Goal: Transaction & Acquisition: Purchase product/service

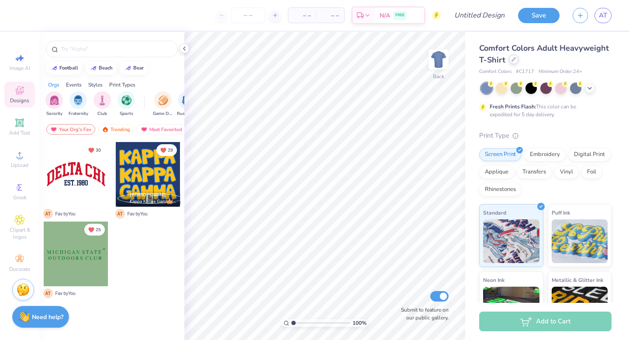
click at [516, 60] on icon at bounding box center [513, 59] width 4 height 4
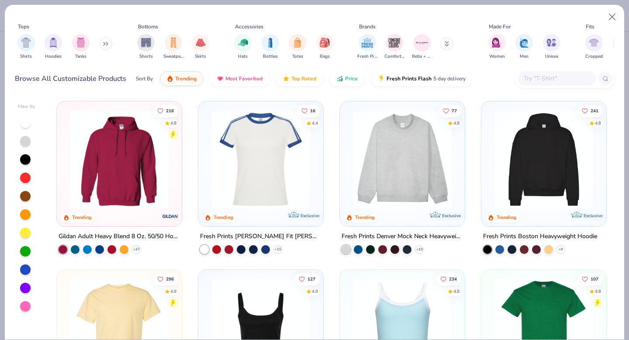
click at [123, 159] on img at bounding box center [119, 159] width 107 height 99
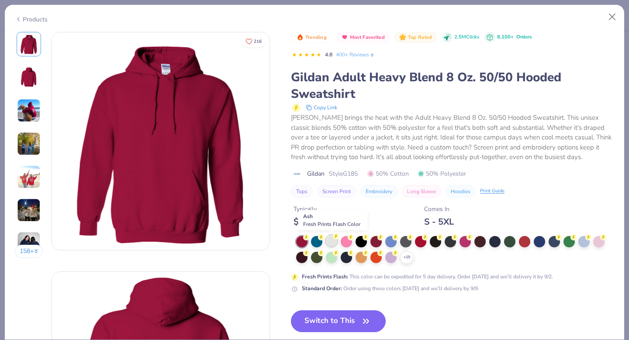
click at [331, 238] on div at bounding box center [331, 240] width 11 height 11
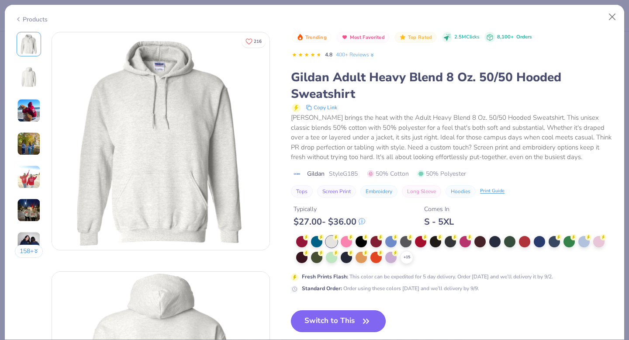
click at [346, 317] on button "Switch to This" at bounding box center [338, 321] width 95 height 22
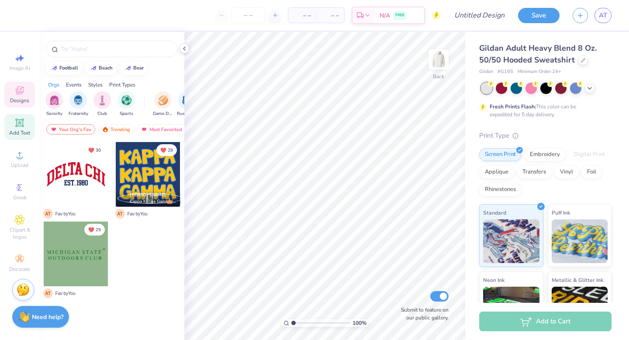
click at [24, 128] on div "Add Text" at bounding box center [19, 127] width 31 height 26
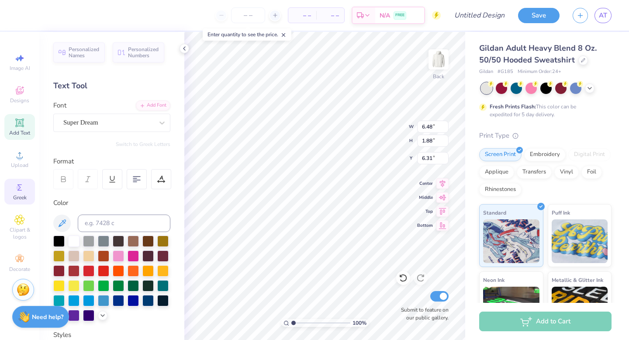
click at [22, 190] on icon at bounding box center [19, 187] width 10 height 10
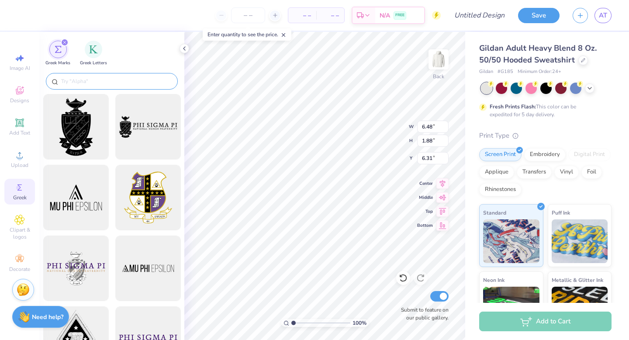
click at [117, 80] on input "text" at bounding box center [116, 81] width 112 height 9
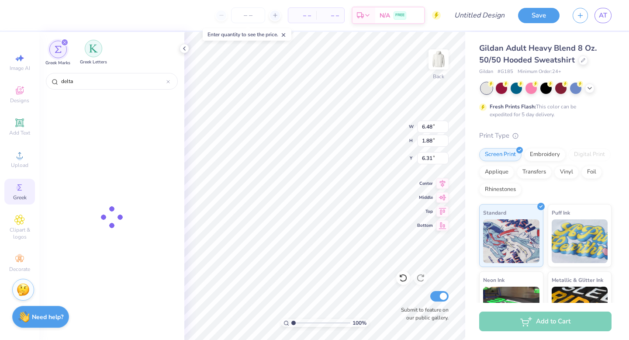
type input "delta"
click at [87, 46] on div "filter for Greek Letters" at bounding box center [93, 48] width 17 height 17
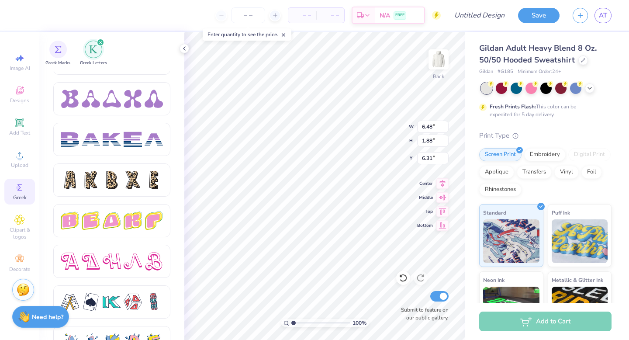
scroll to position [1476, 0]
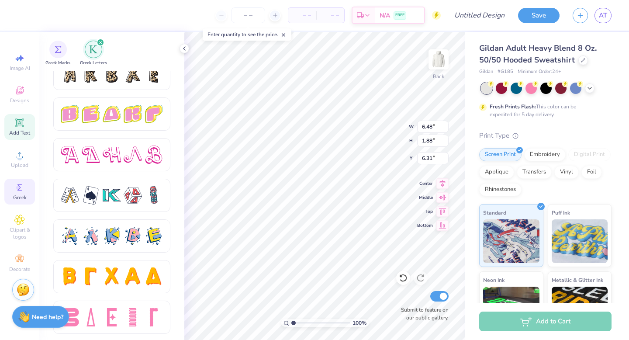
click at [25, 125] on div "Add Text" at bounding box center [19, 127] width 31 height 26
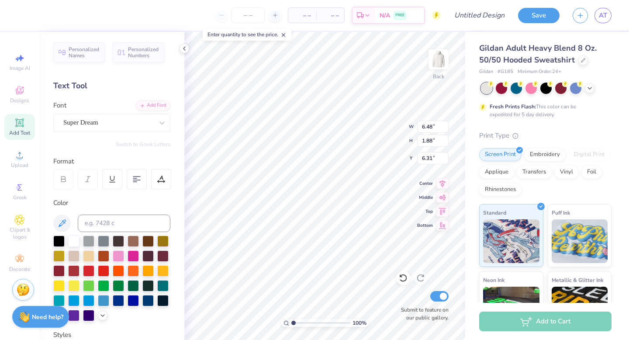
scroll to position [7, 1]
type textarea "T"
type textarea "D"
type input "2.46"
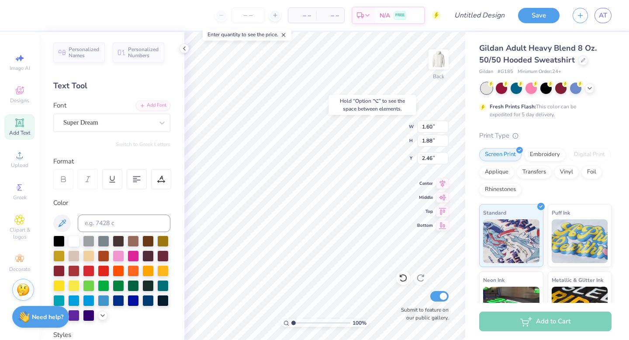
type input "6.48"
type input "6.31"
type textarea "S"
type input "4.34"
click at [21, 127] on icon at bounding box center [19, 122] width 10 height 10
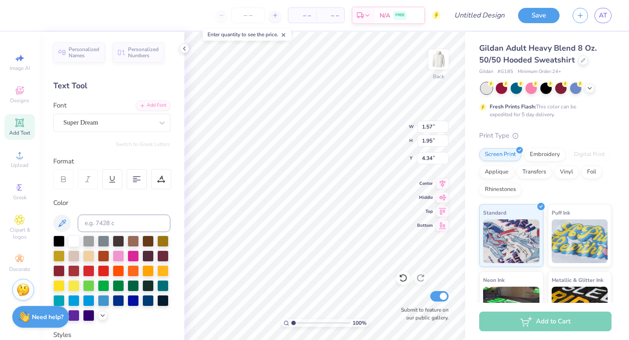
type input "6.48"
type input "1.88"
type input "6.31"
type textarea "P"
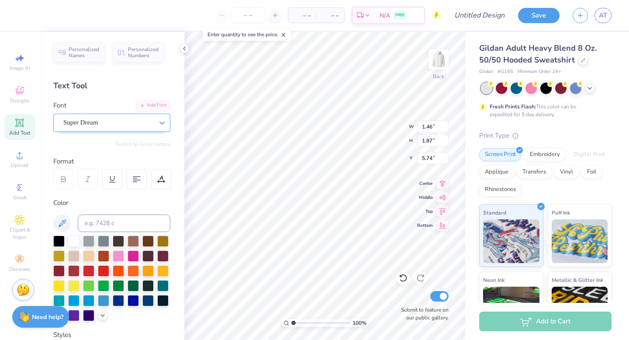
type input "5.74"
type input "1.60"
type input "1.88"
type input "2.46"
click at [124, 120] on div "Super Dream" at bounding box center [108, 123] width 92 height 14
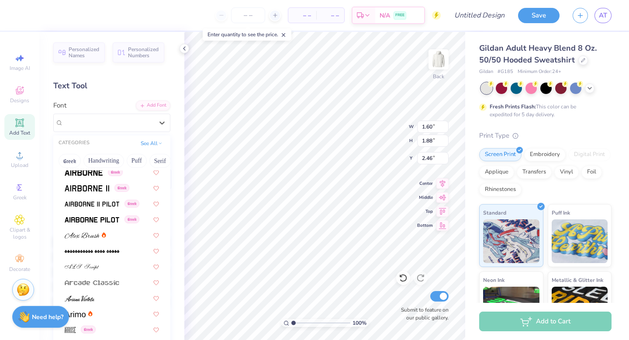
scroll to position [0, 0]
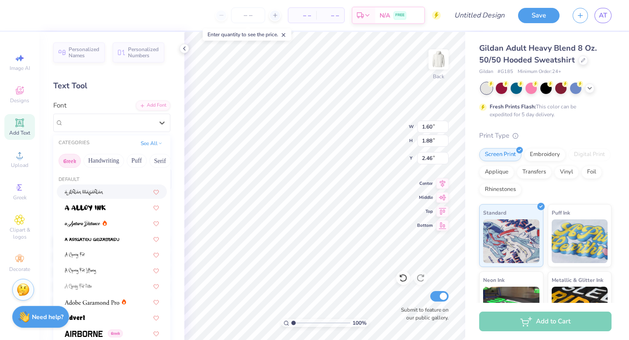
click at [77, 158] on button "Greek" at bounding box center [70, 161] width 22 height 14
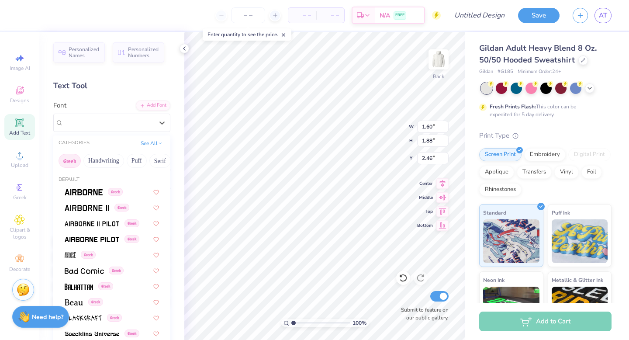
click at [74, 159] on button "Greek" at bounding box center [70, 161] width 22 height 14
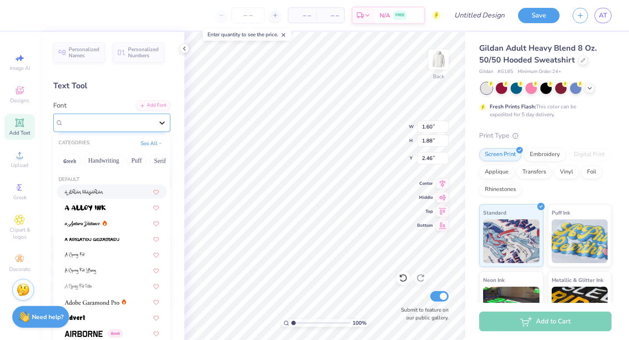
click at [159, 122] on icon at bounding box center [161, 122] width 5 height 3
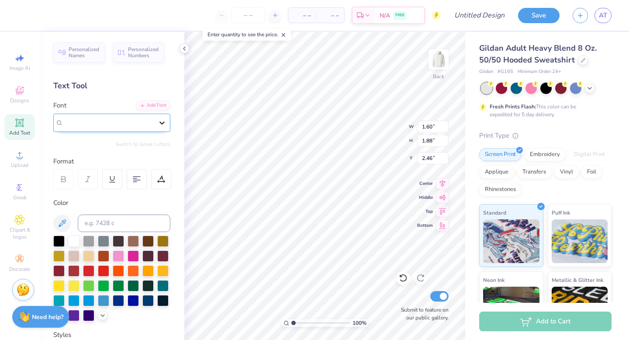
click at [159, 122] on icon at bounding box center [161, 122] width 5 height 3
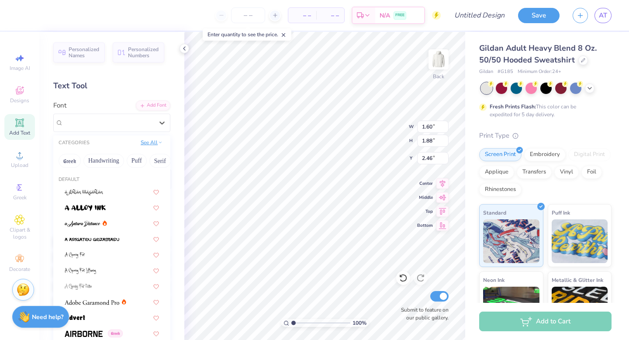
click at [145, 142] on button "See All" at bounding box center [151, 142] width 27 height 9
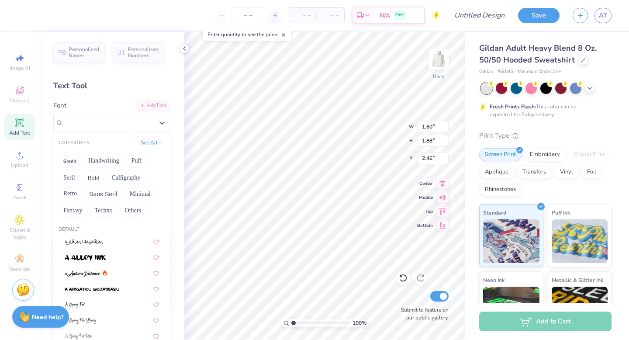
click at [147, 141] on button "See All" at bounding box center [151, 142] width 27 height 9
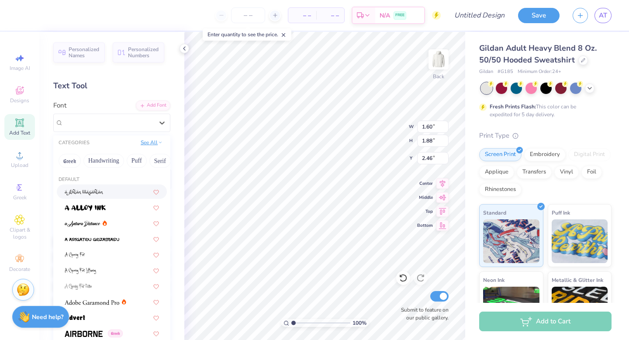
click at [158, 140] on icon at bounding box center [160, 142] width 4 height 4
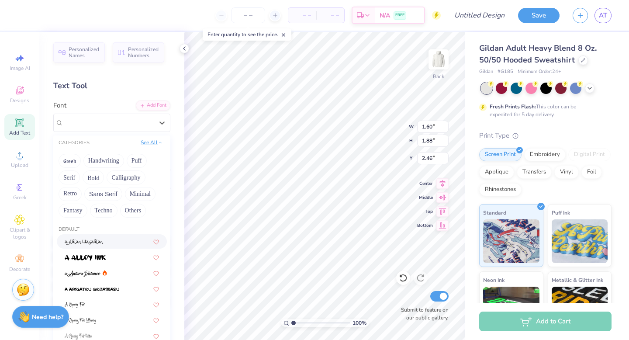
click at [158, 140] on icon at bounding box center [160, 142] width 4 height 4
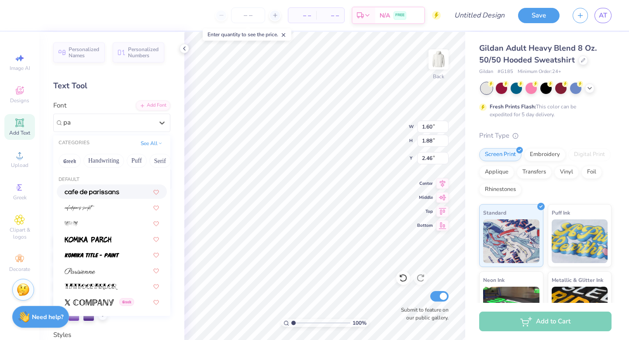
type input "p"
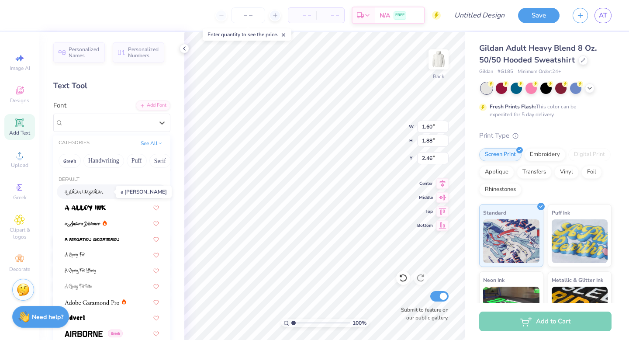
click at [103, 188] on span at bounding box center [84, 191] width 39 height 9
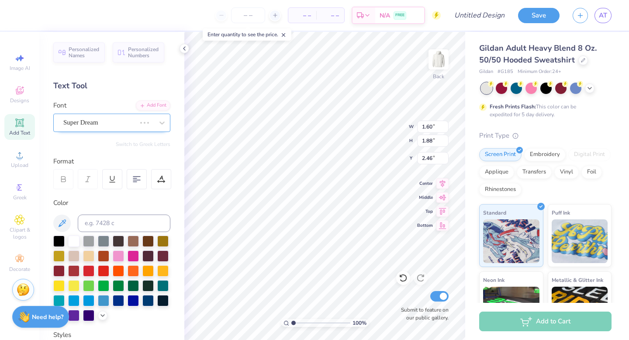
click at [117, 121] on div "Super Dream" at bounding box center [99, 123] width 74 height 14
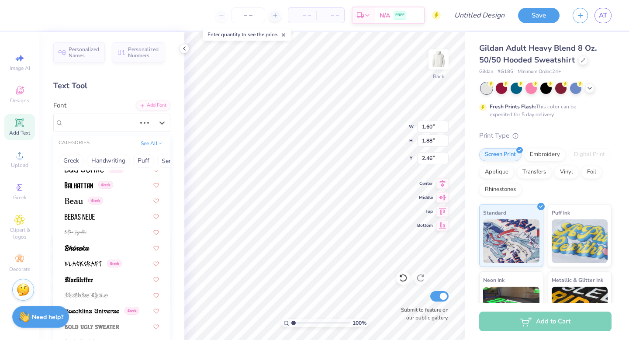
scroll to position [385, 0]
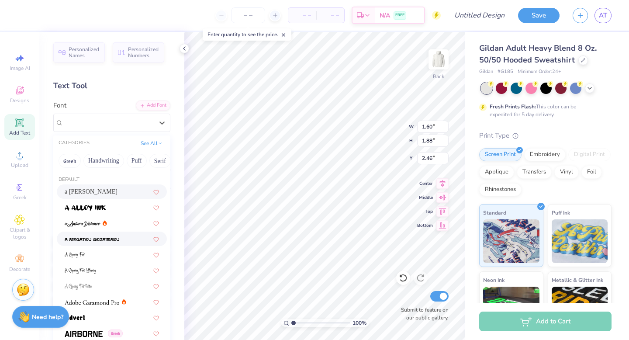
type input "1.80"
type input "1.60"
type input "2.60"
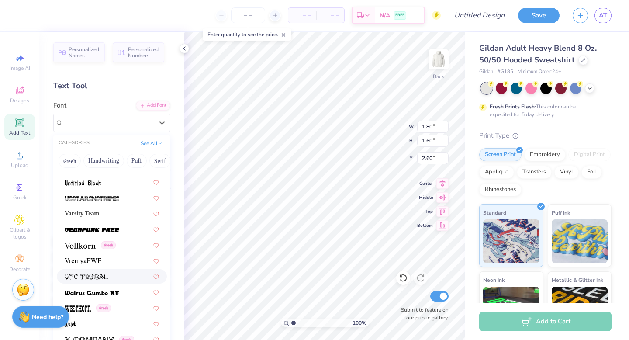
scroll to position [4642, 0]
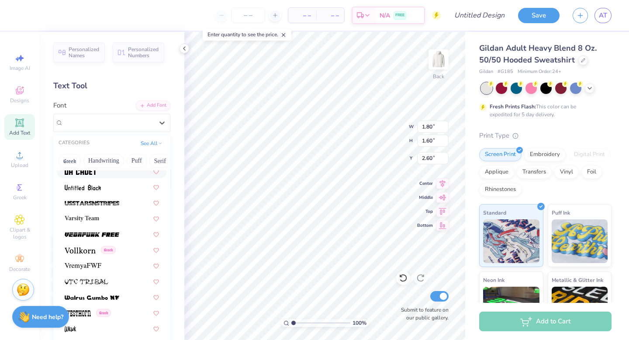
click at [126, 99] on div "Personalized Names Personalized Numbers Text Tool Add Font Font option UA Cadet…" at bounding box center [111, 186] width 145 height 308
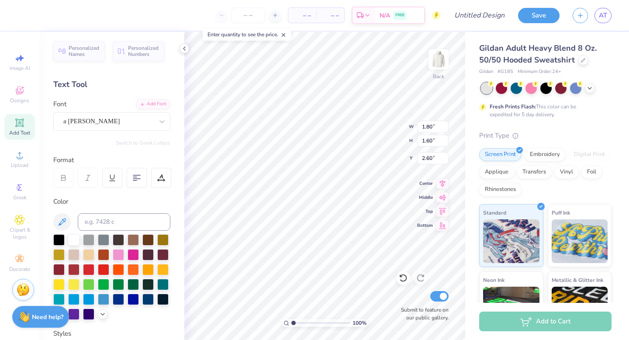
scroll to position [0, 0]
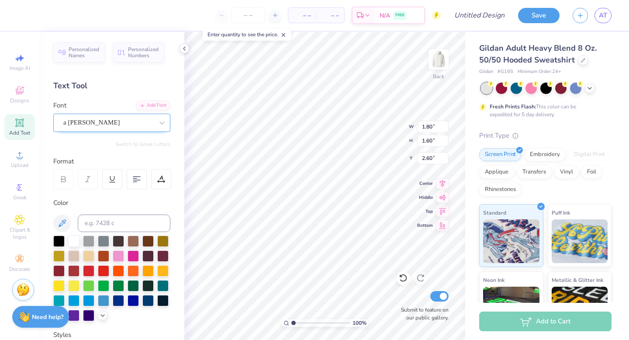
click at [106, 126] on div "a [PERSON_NAME]" at bounding box center [108, 123] width 92 height 14
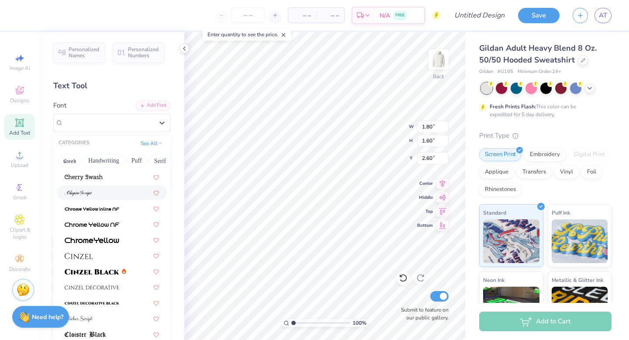
scroll to position [976, 0]
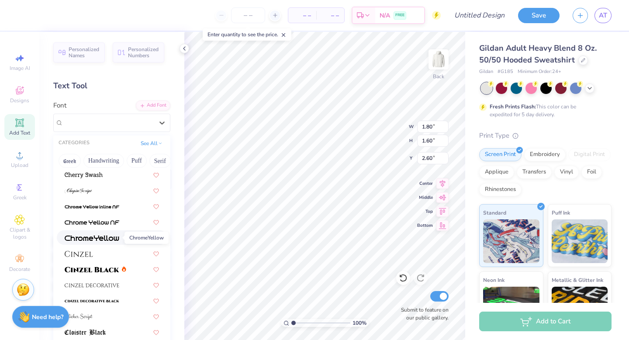
click at [97, 236] on img at bounding box center [92, 238] width 55 height 6
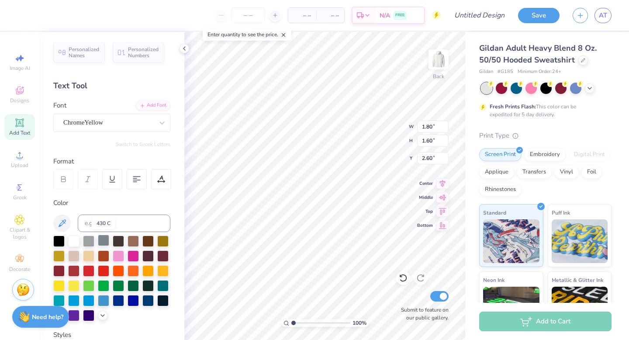
type input "1.90"
type input "1.78"
type input "2.51"
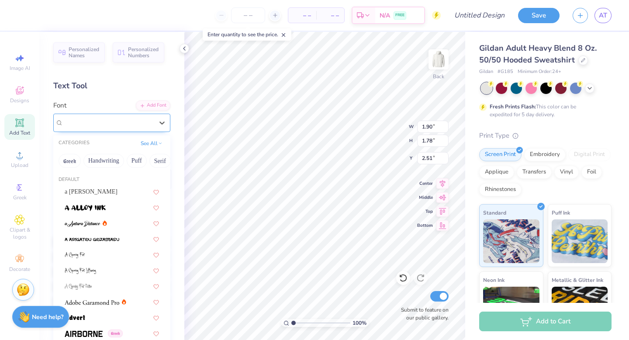
click at [116, 126] on div "ChromeYellow" at bounding box center [108, 123] width 92 height 14
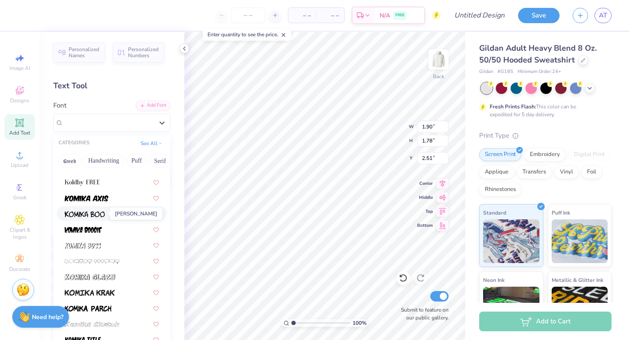
scroll to position [2519, 0]
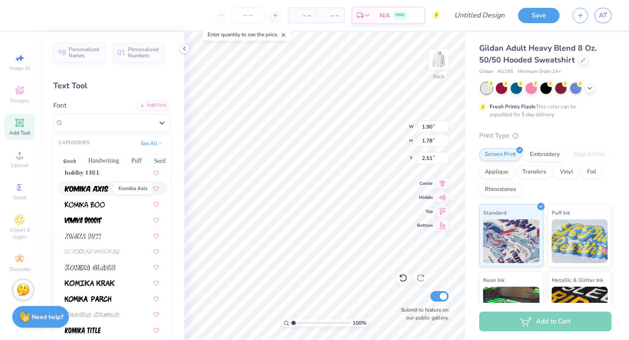
click at [100, 188] on img at bounding box center [87, 189] width 44 height 6
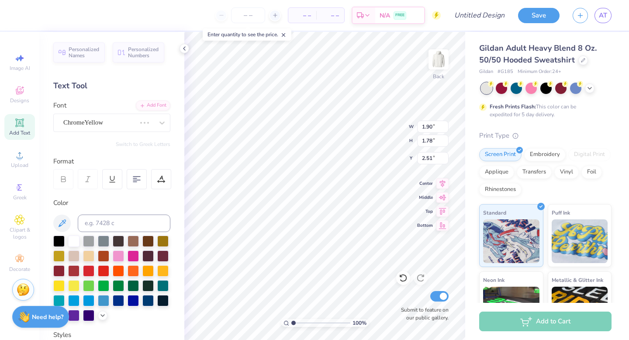
type input "1.92"
type input "2.39"
type input "2.21"
click at [120, 117] on div at bounding box center [108, 123] width 90 height 12
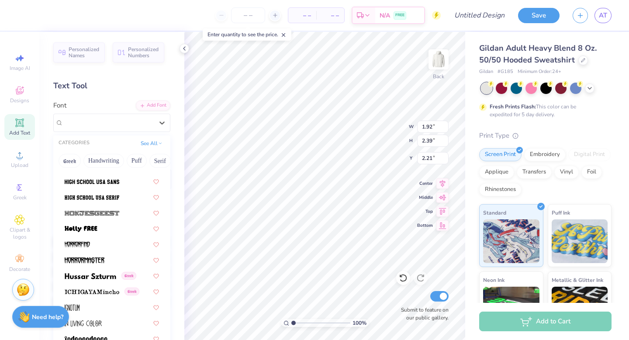
scroll to position [2245, 0]
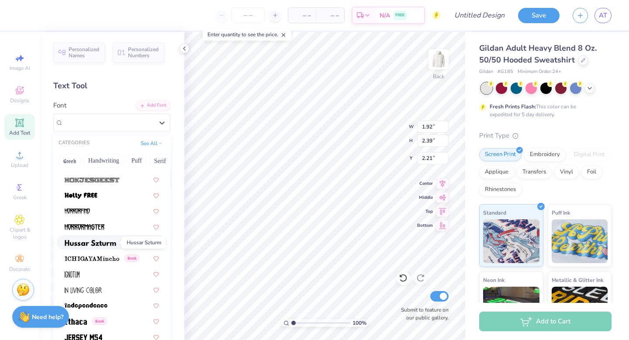
click at [97, 244] on img at bounding box center [91, 243] width 52 height 6
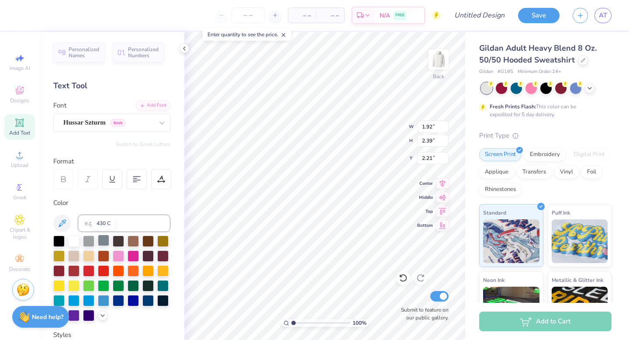
type input "1.82"
type input "2.35"
type input "2.23"
type input "1.57"
type input "1.95"
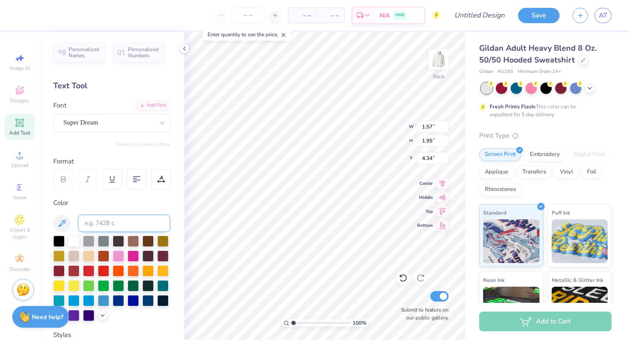
type input "4.58"
click at [123, 114] on div "Super Dream" at bounding box center [111, 123] width 117 height 18
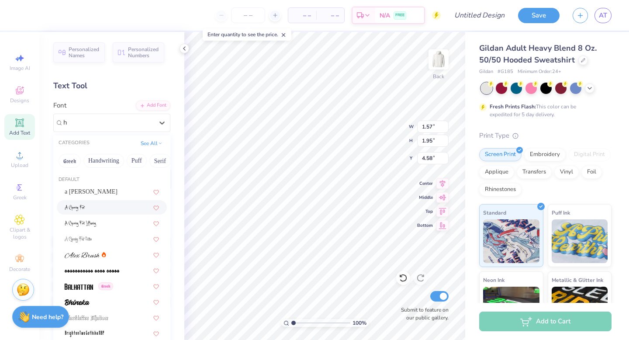
type input "h"
type input "1.82"
type input "2.35"
type input "2.23"
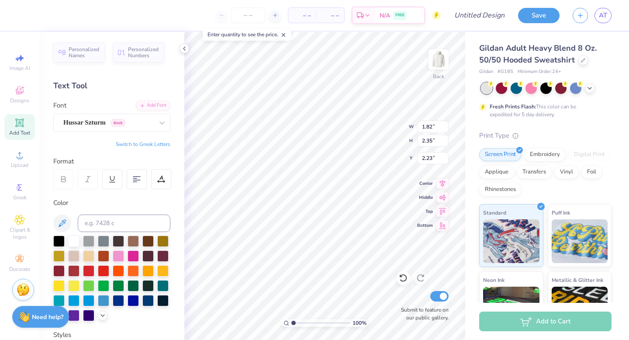
type input "1.57"
type input "1.95"
type input "4.73"
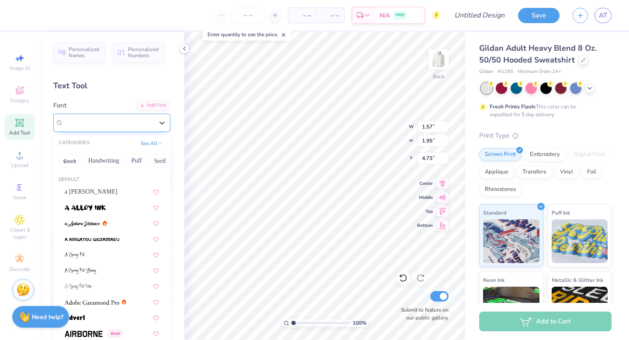
click at [116, 119] on div "Super Dream" at bounding box center [108, 123] width 92 height 14
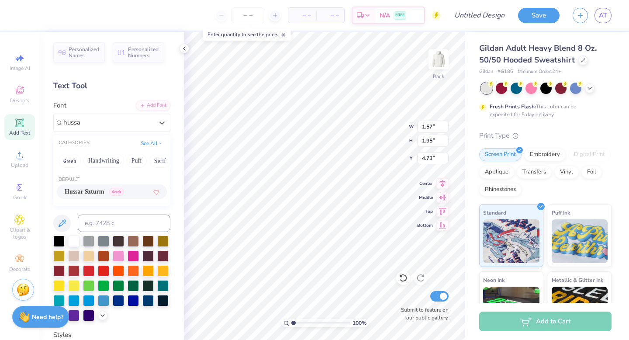
click at [80, 191] on span "Hussar Szturm" at bounding box center [84, 191] width 39 height 9
type input "hussa"
type input "1.70"
type input "2.29"
type input "4.56"
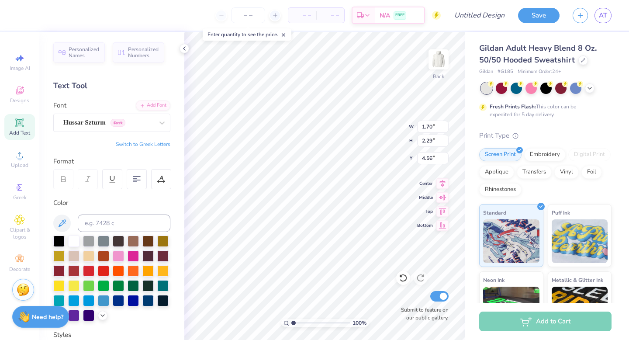
type input "1.46"
type input "1.87"
type input "5.74"
click at [123, 126] on div "Super Dream" at bounding box center [108, 123] width 92 height 14
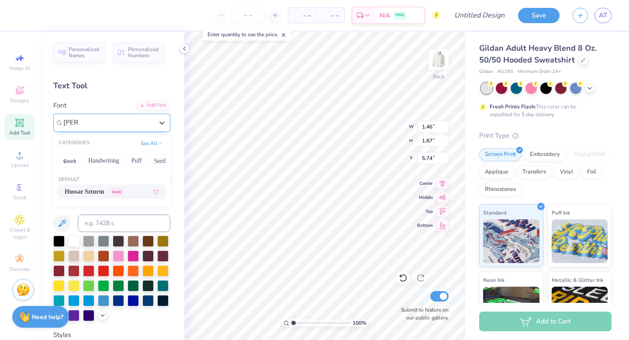
click at [84, 190] on span "Hussar Szturm" at bounding box center [84, 191] width 39 height 9
type input "[PERSON_NAME]"
type input "1.63"
type input "2.35"
type input "5.50"
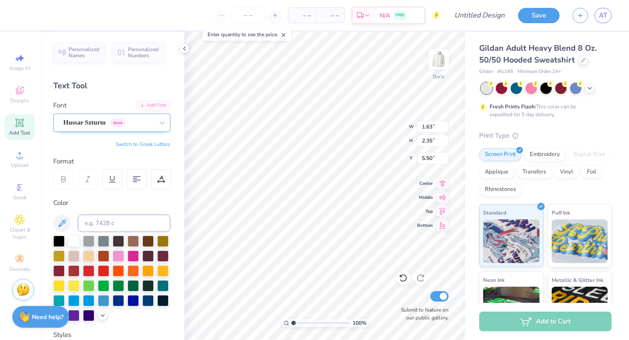
type input "1.70"
type input "2.29"
type input "4.36"
type input "6.08"
type input "1.58"
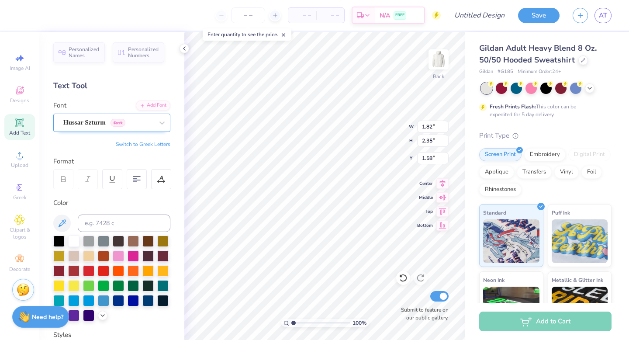
type input "1.70"
type input "2.29"
type input "3.78"
type input "1.63"
type input "2.35"
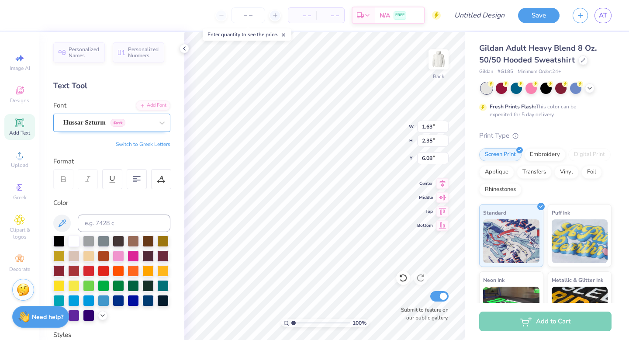
type input "5.58"
type input "1.95"
type input "1.67"
type input "1.70"
type input "2.29"
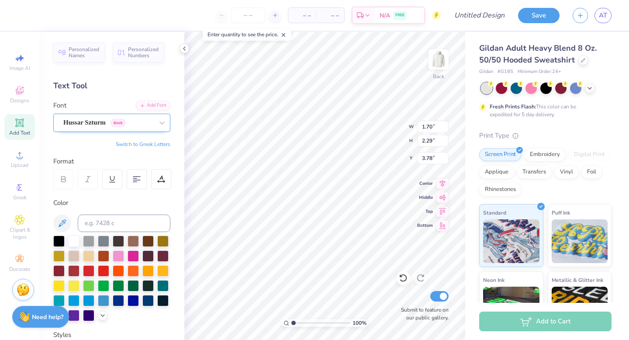
type input "4.02"
type input "1.82"
type input "2.28"
type input "3.58"
type input "1.63"
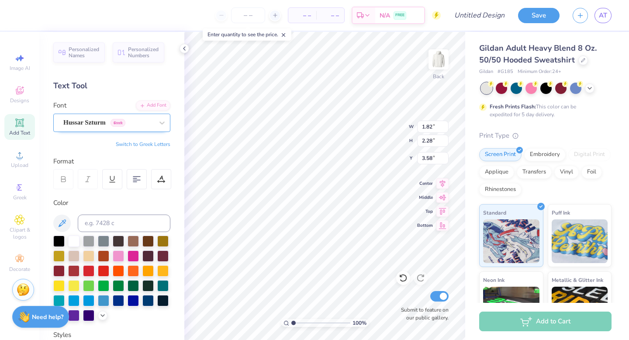
type input "2.35"
type input "5.58"
type input "1.71"
type input "2.37"
type input "5.54"
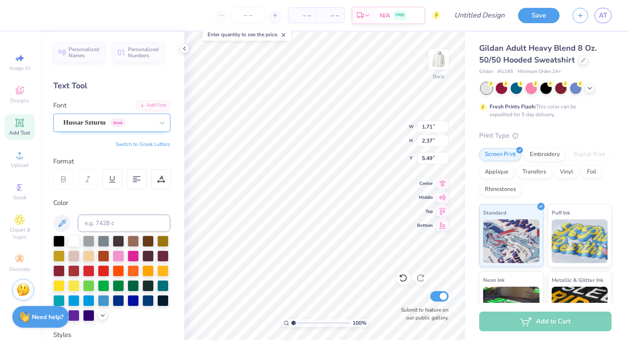
type input "5.49"
type input "1.83"
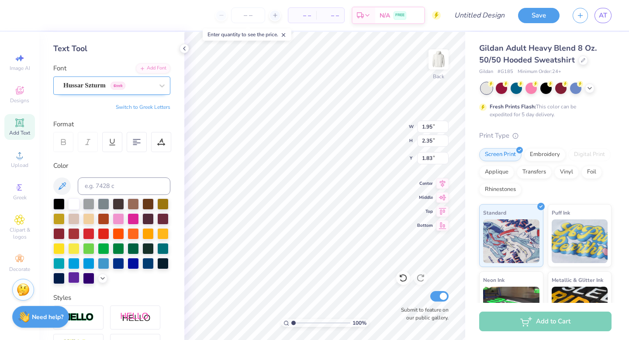
click at [79, 279] on div at bounding box center [73, 277] width 11 height 11
type input "1.82"
type input "2.28"
type input "3.58"
click at [79, 274] on div at bounding box center [73, 277] width 11 height 11
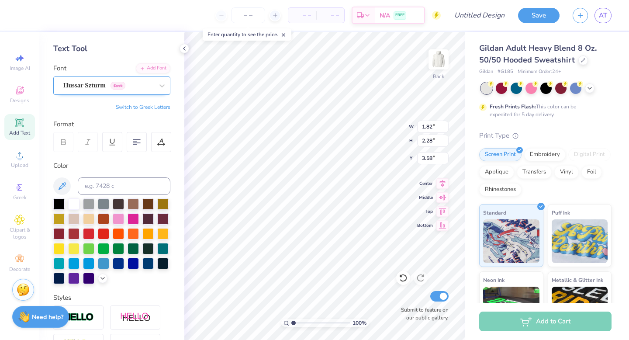
type input "1.71"
type input "2.37"
type input "5.49"
click at [79, 274] on div at bounding box center [73, 277] width 11 height 11
type input "1.95"
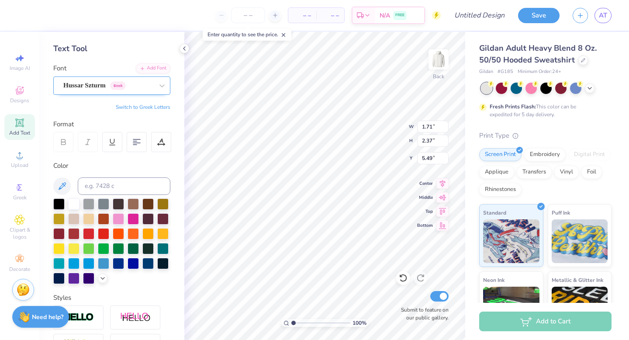
type input "2.35"
type input "1.83"
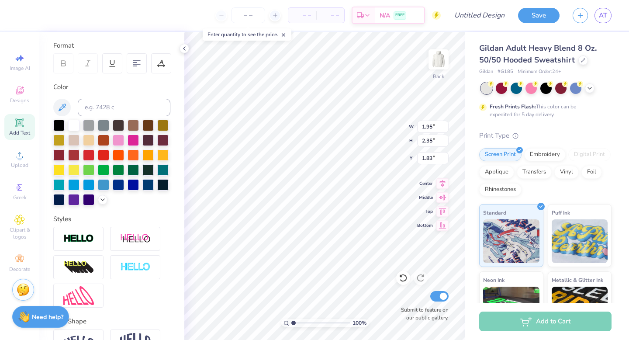
scroll to position [118, 0]
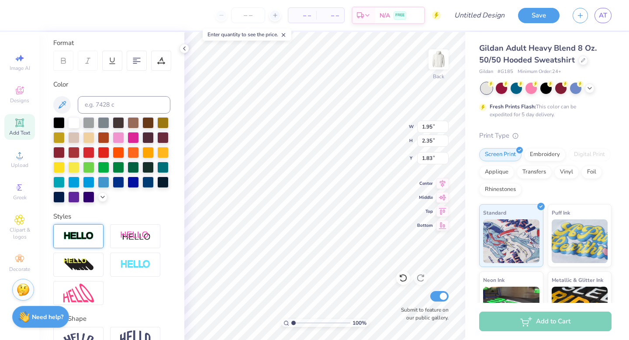
click at [92, 241] on img at bounding box center [78, 236] width 31 height 10
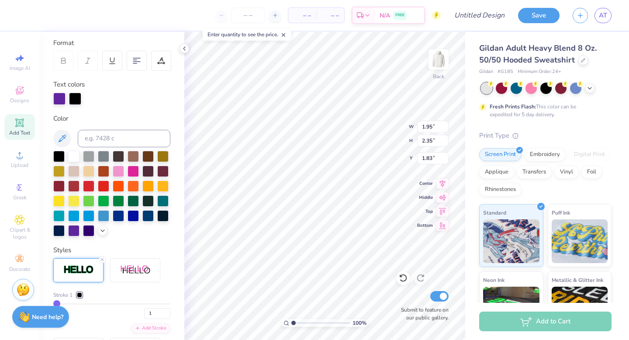
type input "1.98"
type input "2.39"
type input "1.81"
click at [142, 191] on div at bounding box center [147, 184] width 11 height 11
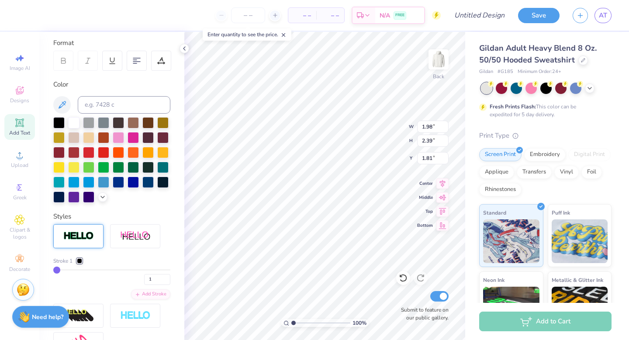
type input "1.71"
type input "2.37"
type input "5.49"
type input "1.74"
type input "2.40"
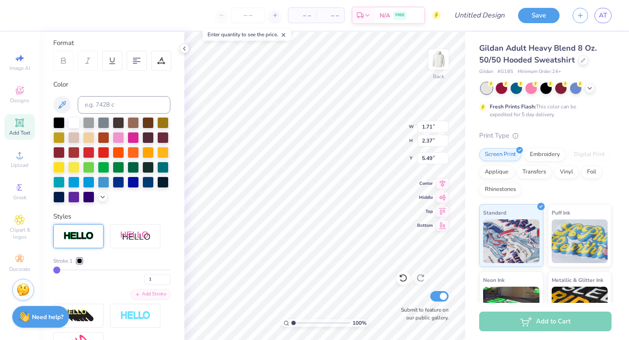
type input "5.47"
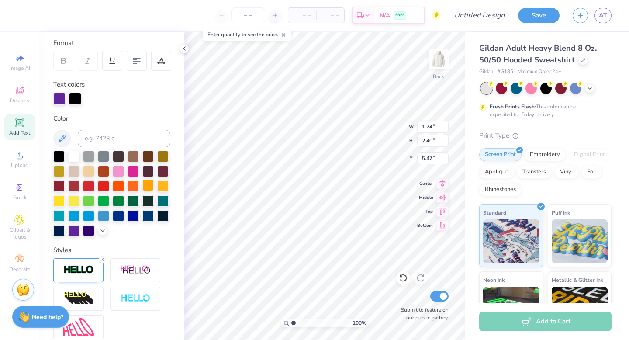
click at [142, 191] on div at bounding box center [147, 184] width 11 height 11
type input "1.82"
type input "2.28"
type input "3.58"
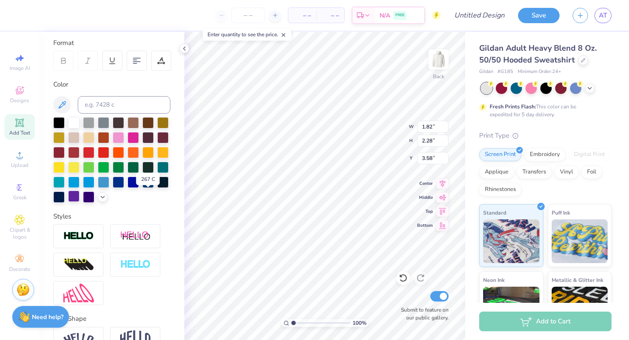
click at [79, 196] on div at bounding box center [73, 195] width 11 height 11
click at [142, 157] on div at bounding box center [147, 151] width 11 height 11
click at [91, 245] on div at bounding box center [78, 236] width 50 height 24
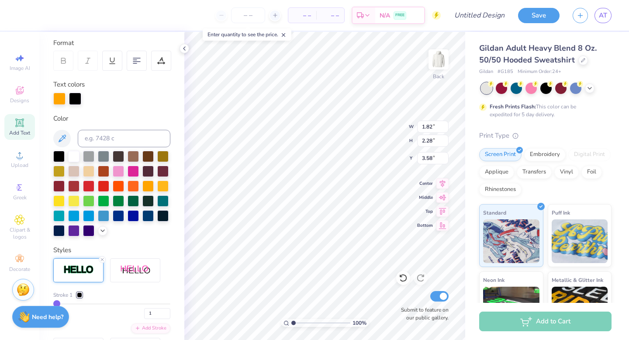
type input "1.86"
type input "2.32"
type input "3.56"
click at [79, 228] on div at bounding box center [73, 229] width 11 height 11
click at [142, 191] on div at bounding box center [147, 184] width 11 height 11
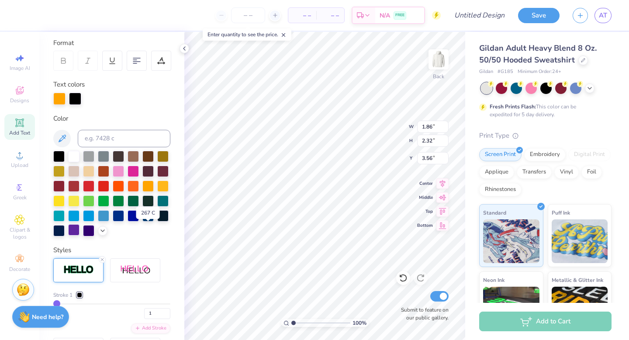
click at [79, 229] on div at bounding box center [73, 229] width 11 height 11
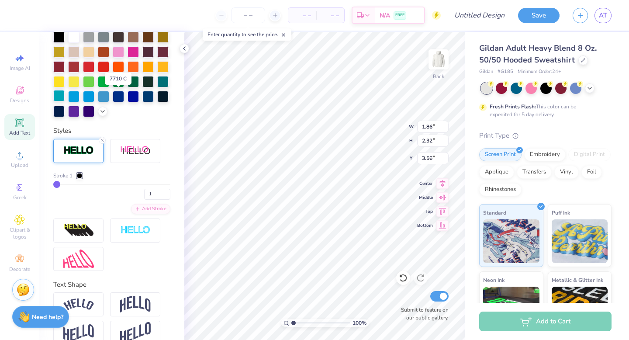
scroll to position [236, 0]
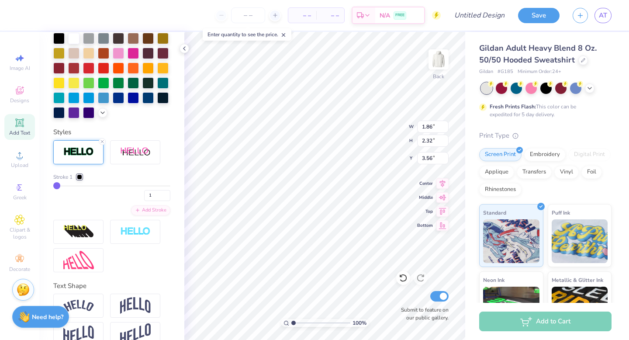
type input "3"
type input "4"
type input "5"
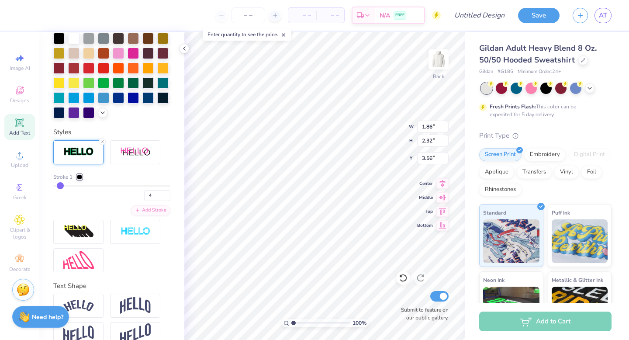
type input "5"
type input "6"
type input "7"
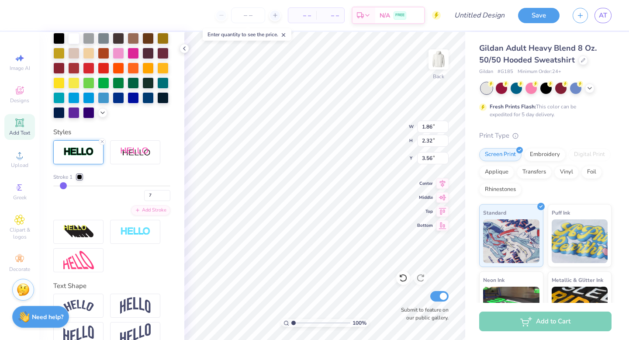
type input "8"
type input "9"
type input "10"
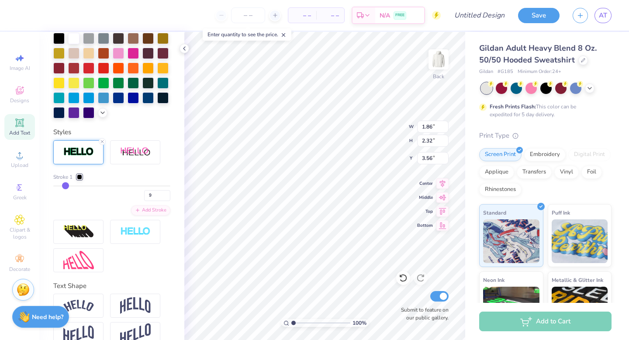
type input "10"
type input "11"
type input "12"
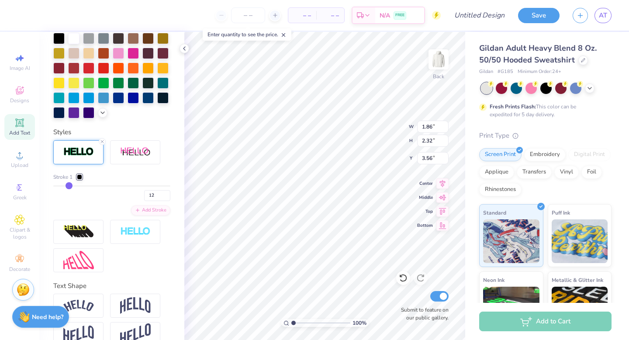
type input "11"
drag, startPoint x: 58, startPoint y: 198, endPoint x: 67, endPoint y: 199, distance: 9.2
type input "11"
click at [67, 186] on input "range" at bounding box center [111, 185] width 117 height 1
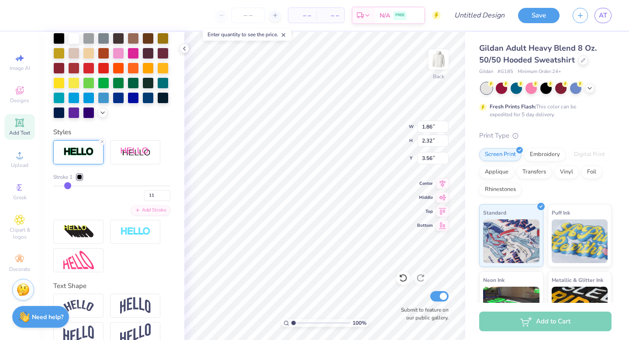
type input "2.21"
type input "2.67"
type input "3.38"
type input "12"
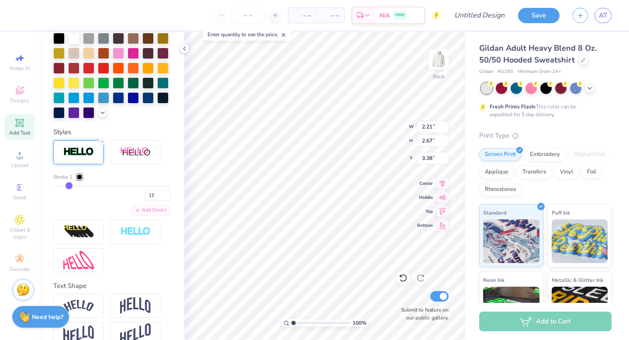
type input "11"
type input "10"
type input "9"
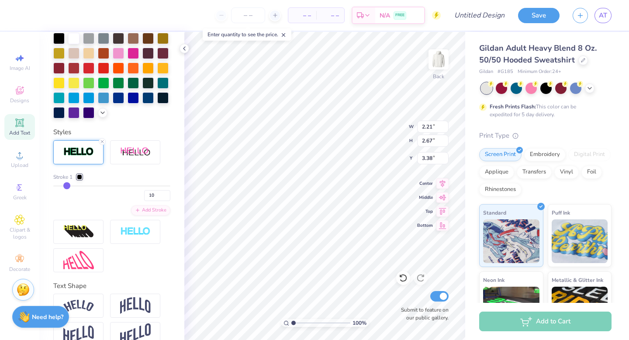
type input "9"
type input "8"
type input "7"
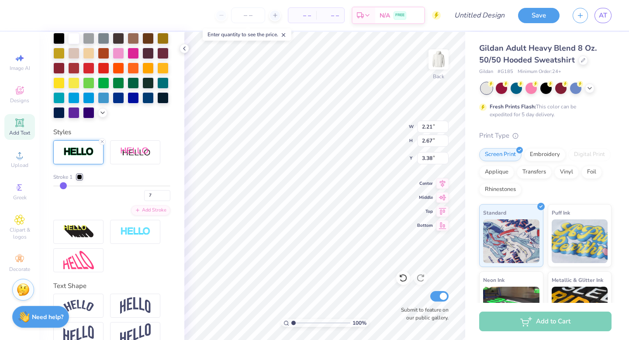
type input "6"
type input "5"
type input "4"
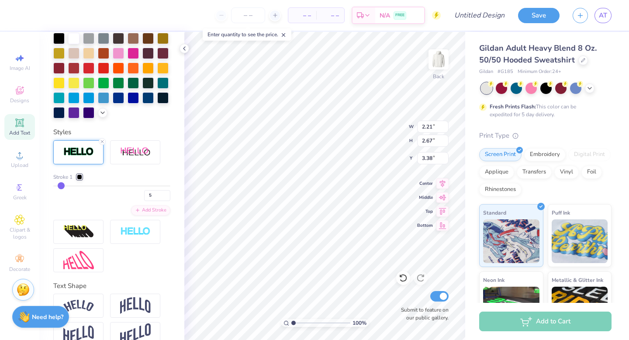
type input "4"
type input "3"
type input "1.93"
type input "2.39"
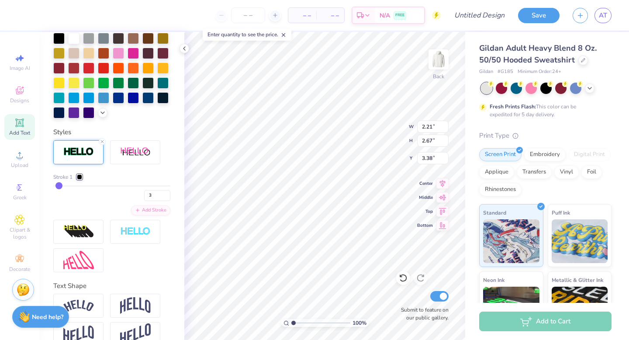
type input "3.52"
drag, startPoint x: 67, startPoint y: 199, endPoint x: 62, endPoint y: 198, distance: 5.3
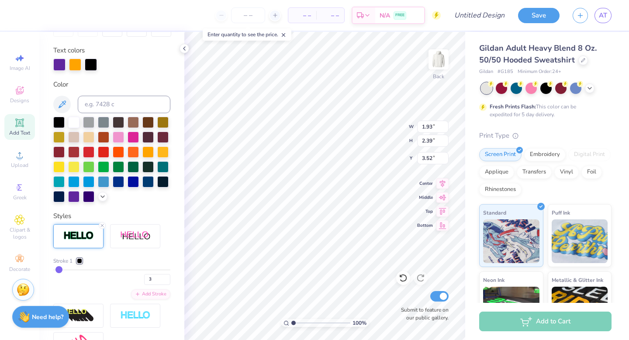
scroll to position [151, 0]
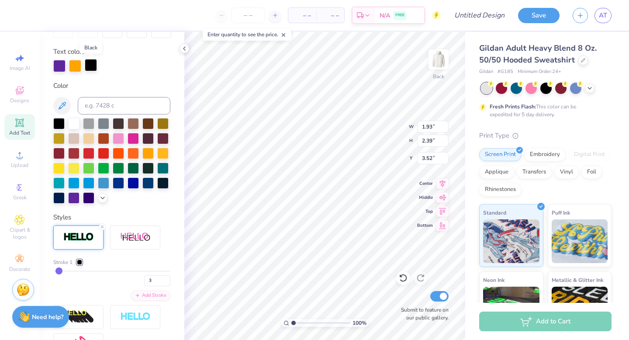
click at [92, 61] on div at bounding box center [91, 65] width 12 height 12
click at [76, 64] on div at bounding box center [75, 65] width 12 height 12
click at [61, 121] on div at bounding box center [58, 122] width 11 height 11
click at [142, 158] on div at bounding box center [147, 152] width 11 height 11
type input "1.98"
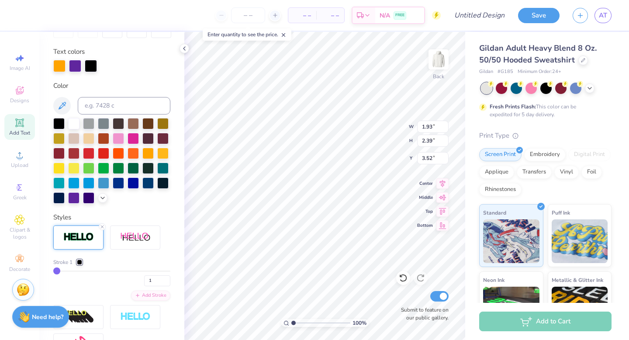
type input "1.81"
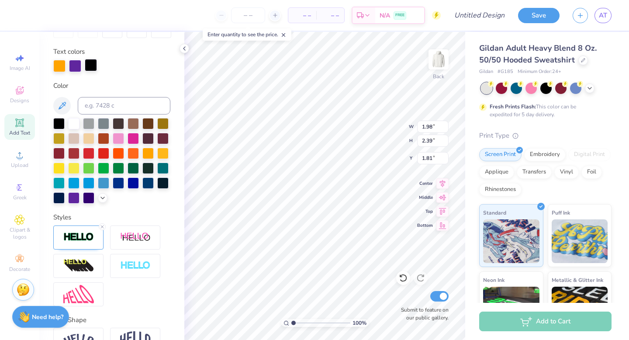
click at [91, 64] on div at bounding box center [91, 65] width 12 height 12
click at [79, 200] on div at bounding box center [73, 196] width 11 height 11
type input "1.74"
type input "2.40"
type input "5.47"
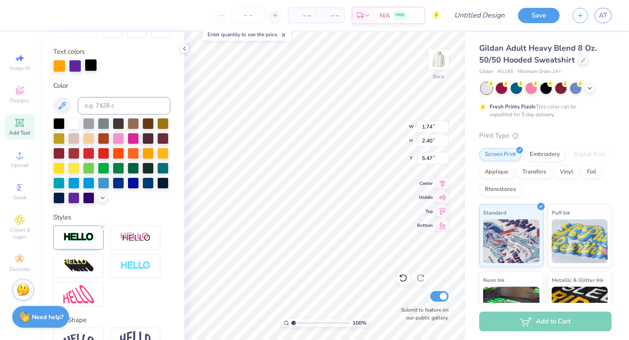
click at [94, 66] on div at bounding box center [91, 65] width 12 height 12
click at [79, 200] on div at bounding box center [73, 196] width 11 height 11
click at [122, 223] on div "Personalized Names Personalized Numbers Text Tool Add Font Font Hussar Szturm G…" at bounding box center [111, 186] width 145 height 308
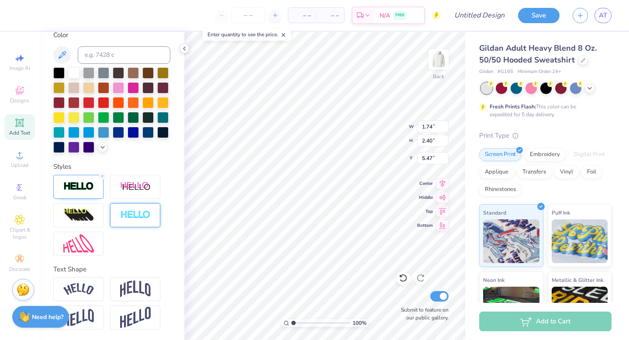
type input "1.93"
type input "2.39"
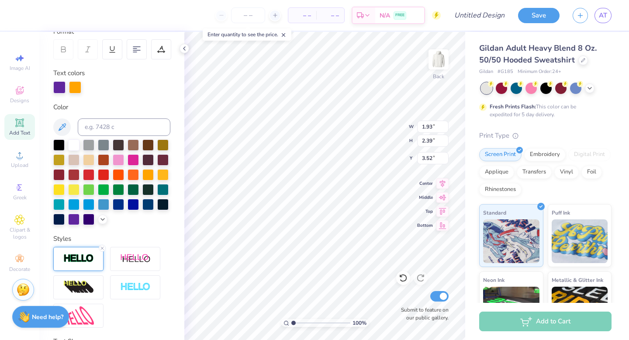
scroll to position [162, 0]
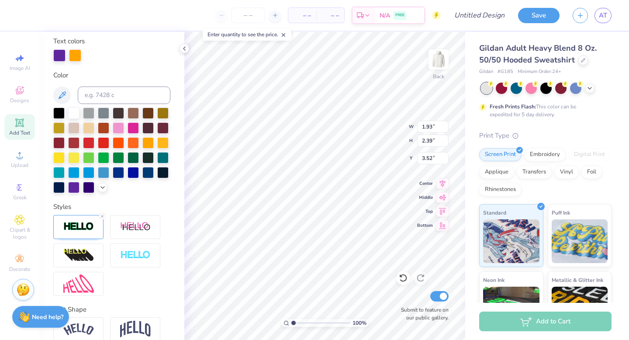
type input "3.53"
type input "1.98"
type input "1.81"
type input "1.74"
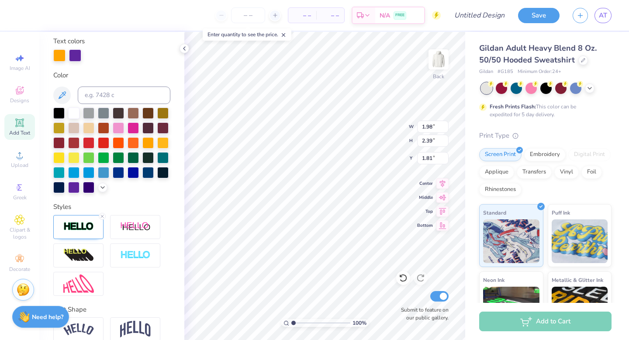
type input "2.40"
type input "5.45"
click at [87, 235] on div at bounding box center [78, 227] width 50 height 24
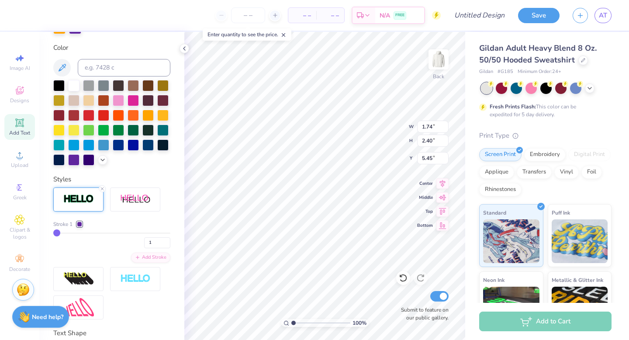
scroll to position [197, 0]
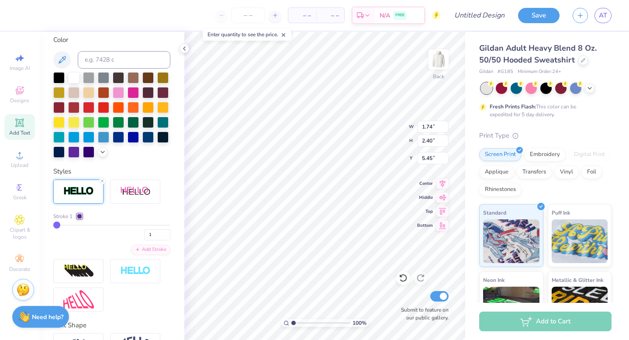
type input "1.93"
type input "2.39"
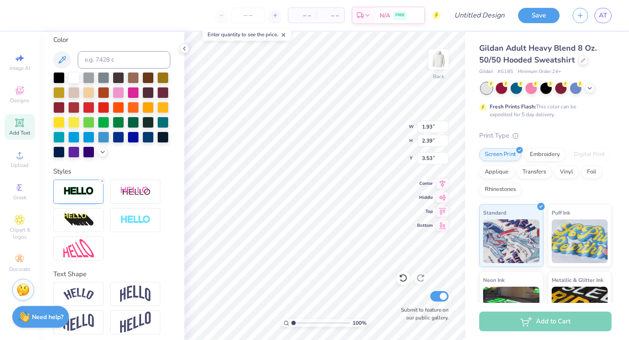
type input "3.52"
click at [66, 196] on img at bounding box center [78, 191] width 31 height 10
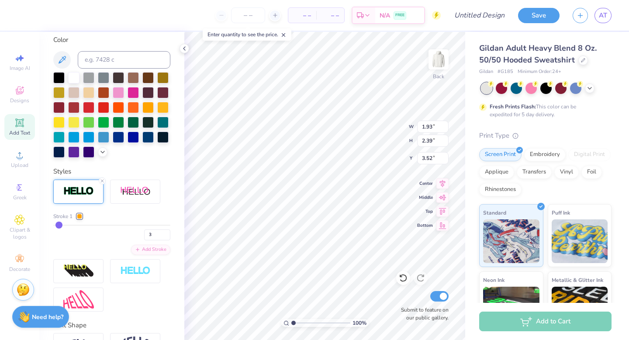
type input "1.74"
type input "2.40"
type input "5.45"
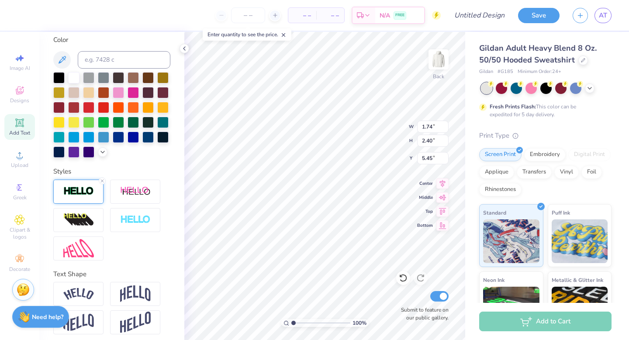
click at [78, 196] on img at bounding box center [78, 191] width 31 height 10
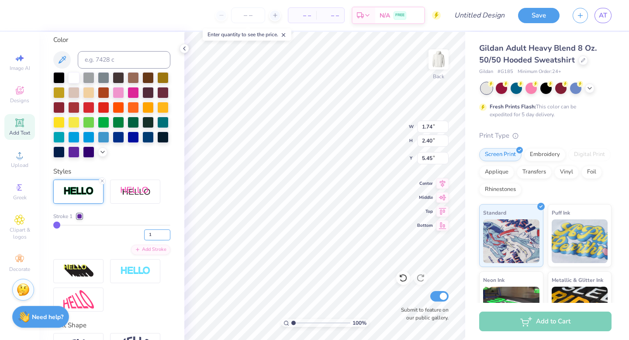
click at [145, 240] on input "1" at bounding box center [157, 234] width 26 height 11
click at [162, 240] on input "2" at bounding box center [157, 234] width 26 height 11
type input "3"
click at [162, 240] on input "3" at bounding box center [157, 234] width 26 height 11
type input "3"
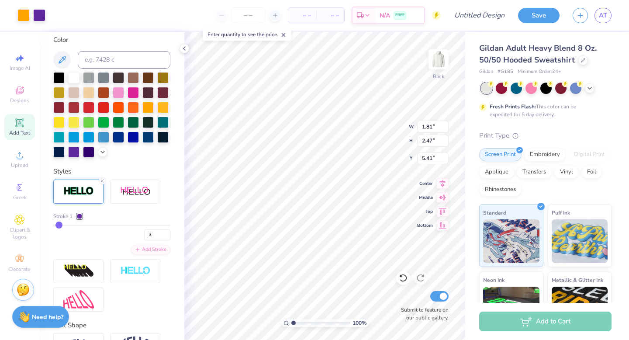
type input "5.41"
type input "5"
type input "6"
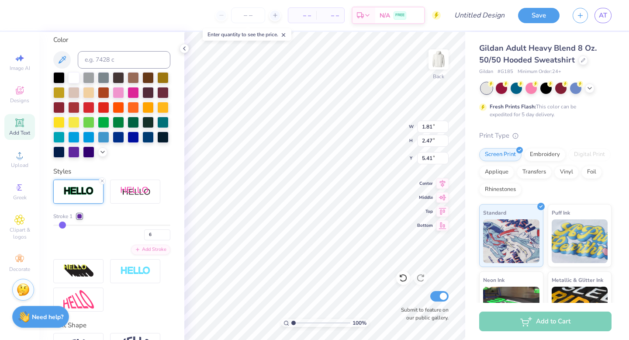
type input "7"
type input "8"
type input "9"
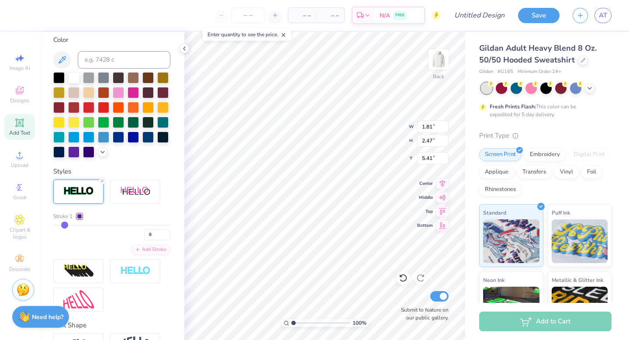
type input "9"
type input "10"
type input "11"
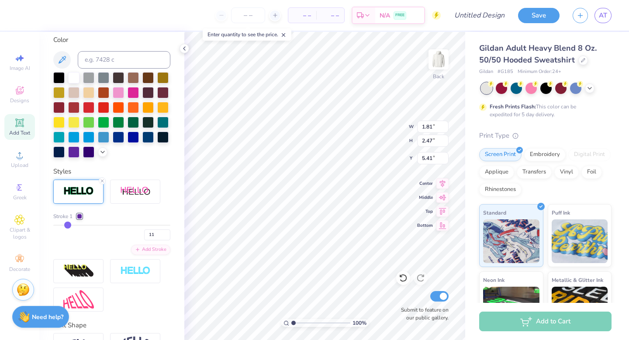
type input "2.10"
type input "2.75"
type input "5.27"
type input "13"
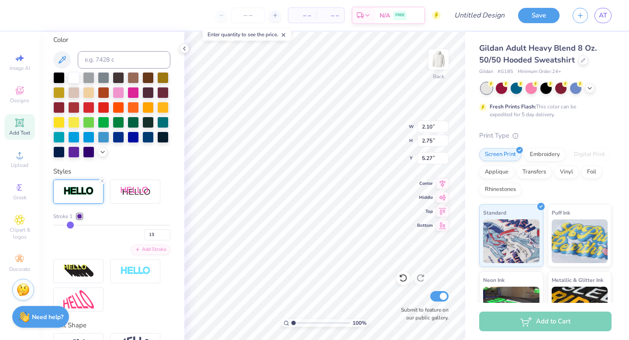
type input "12"
type input "11"
type input "10"
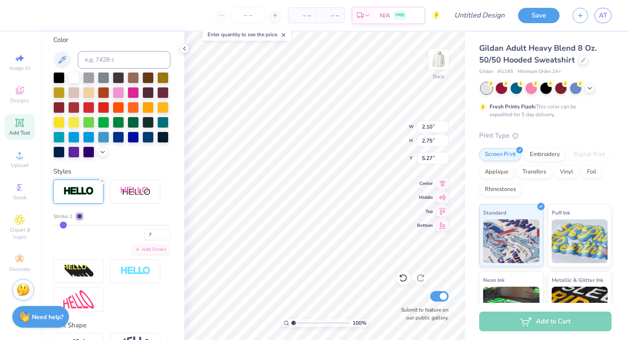
drag, startPoint x: 69, startPoint y: 239, endPoint x: 63, endPoint y: 238, distance: 6.6
click at [62, 226] on input "range" at bounding box center [111, 224] width 117 height 1
drag, startPoint x: 63, startPoint y: 239, endPoint x: 59, endPoint y: 238, distance: 4.8
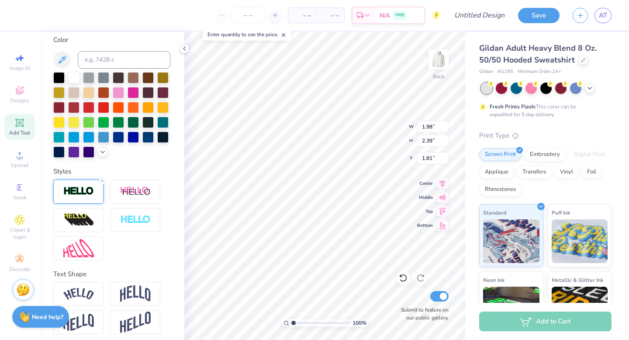
click at [74, 196] on div at bounding box center [78, 191] width 50 height 24
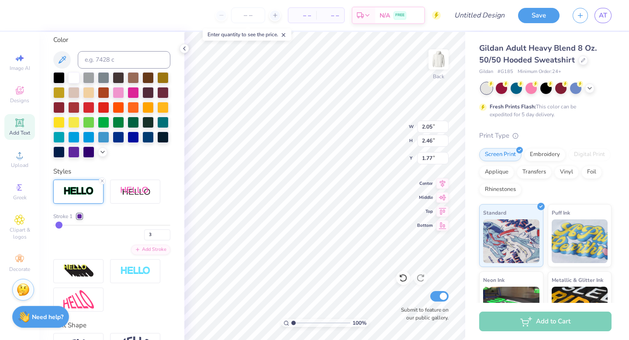
click at [72, 255] on div "Stroke 1 3 Add Stroke" at bounding box center [111, 233] width 117 height 42
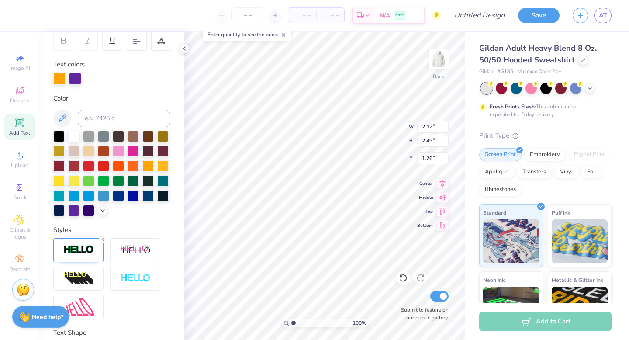
scroll to position [137, 0]
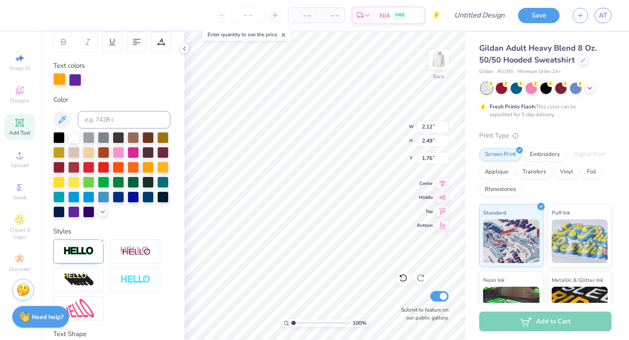
click at [57, 78] on div at bounding box center [59, 79] width 12 height 12
click at [79, 214] on div at bounding box center [73, 210] width 11 height 11
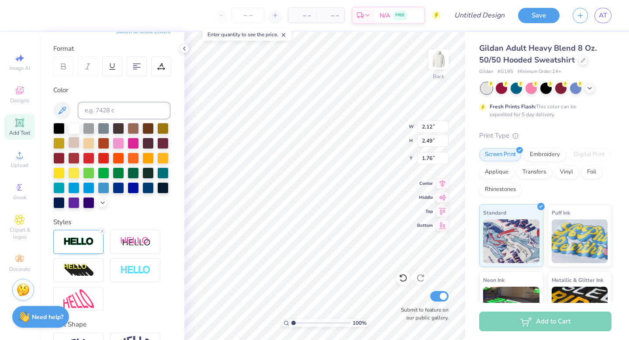
scroll to position [114, 0]
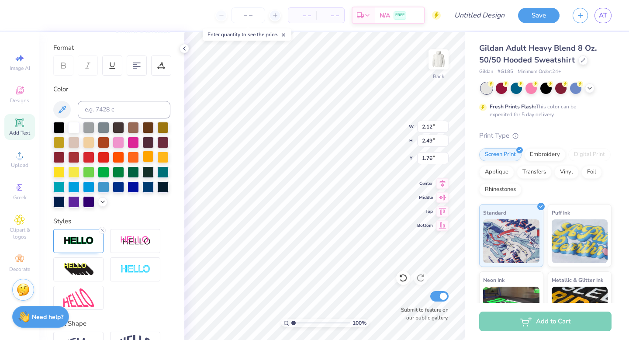
click at [142, 162] on div at bounding box center [147, 156] width 11 height 11
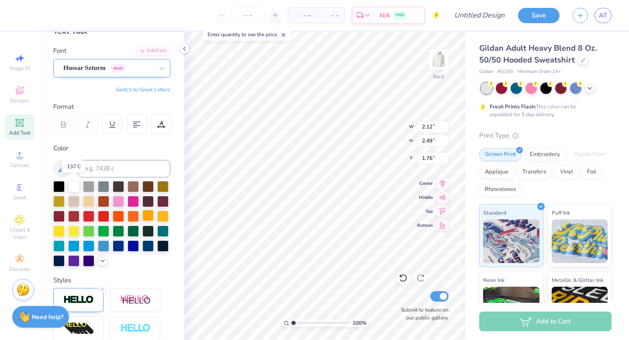
scroll to position [108, 0]
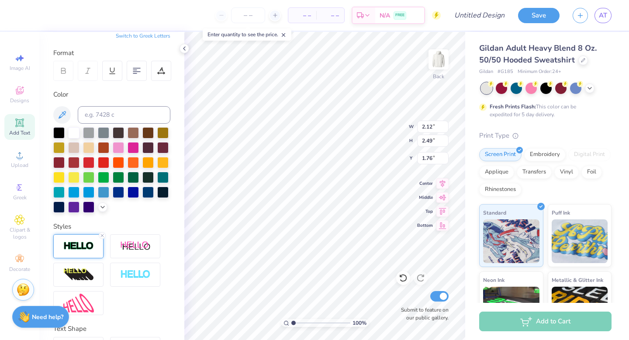
click at [70, 251] on img at bounding box center [78, 246] width 31 height 10
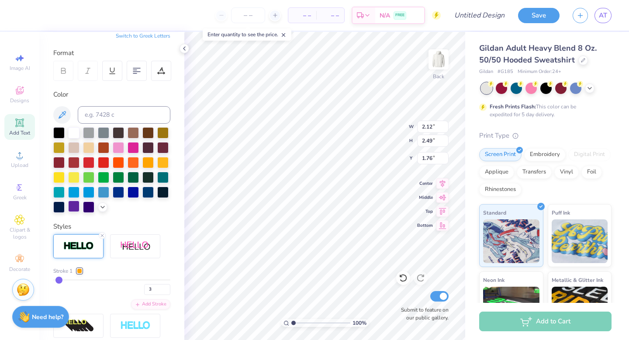
click at [79, 205] on div at bounding box center [73, 205] width 11 height 11
click at [118, 235] on div "Personalized Names Personalized Numbers Text Tool Add Font Font Hussar Szturm G…" at bounding box center [111, 186] width 145 height 308
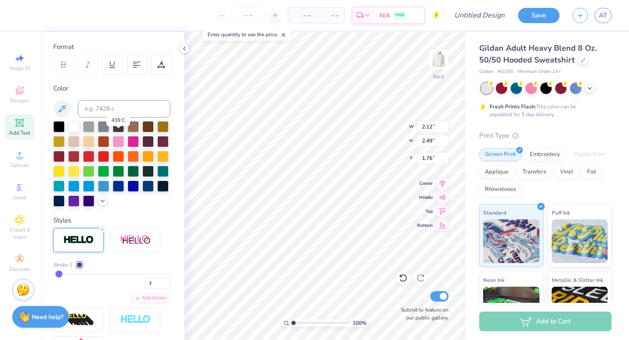
scroll to position [121, 0]
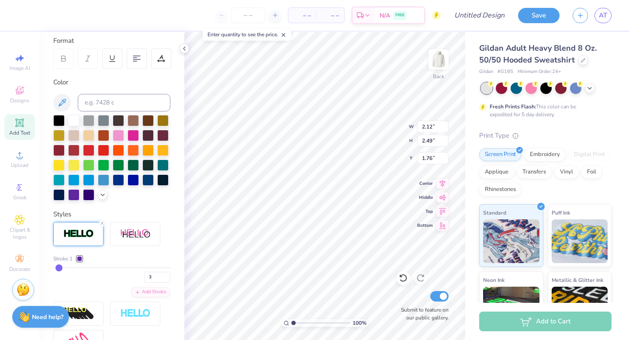
click at [100, 221] on div "Personalized Names Personalized Numbers Text Tool Add Font Font Hussar Szturm G…" at bounding box center [111, 186] width 145 height 308
click at [80, 239] on img at bounding box center [78, 234] width 31 height 10
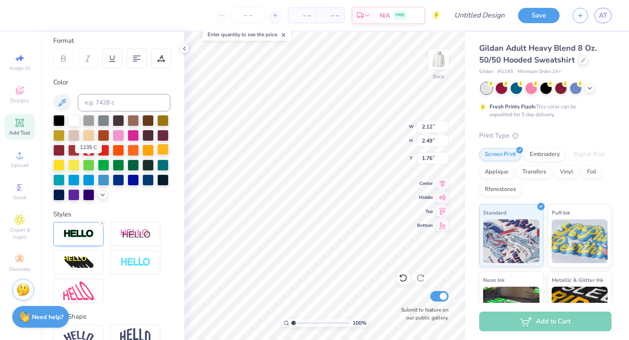
click at [157, 155] on div at bounding box center [162, 149] width 11 height 11
click at [142, 155] on div at bounding box center [147, 149] width 11 height 11
click at [101, 224] on line at bounding box center [102, 223] width 3 height 3
click at [79, 191] on div at bounding box center [73, 193] width 11 height 11
click at [86, 239] on img at bounding box center [78, 234] width 31 height 10
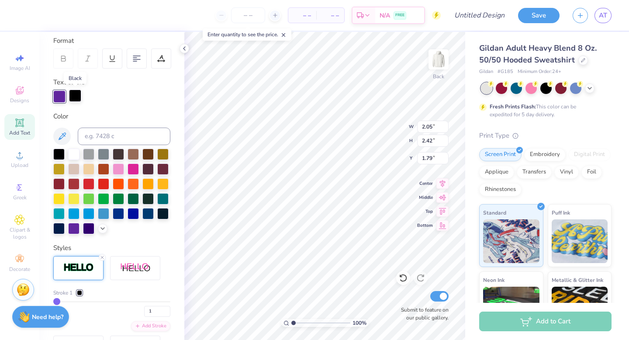
click at [77, 94] on div at bounding box center [75, 96] width 12 height 12
click at [142, 189] on div at bounding box center [147, 182] width 11 height 11
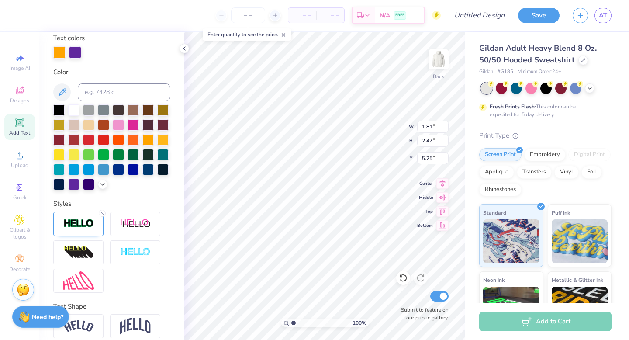
scroll to position [7, 1]
click at [62, 54] on div at bounding box center [59, 51] width 12 height 12
click at [65, 184] on div at bounding box center [58, 183] width 11 height 11
click at [73, 53] on div at bounding box center [75, 51] width 12 height 12
click at [142, 145] on div at bounding box center [147, 138] width 11 height 11
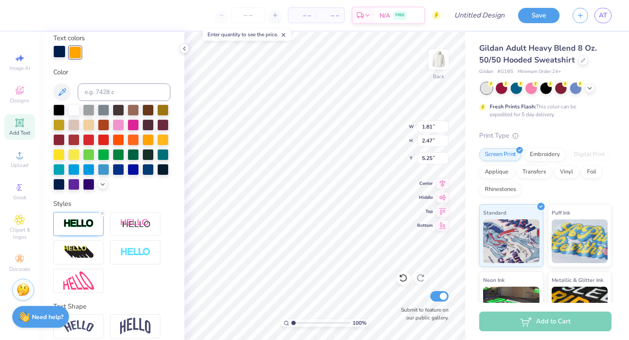
click at [61, 56] on div at bounding box center [59, 51] width 12 height 12
click at [79, 181] on div at bounding box center [73, 183] width 11 height 11
click at [149, 207] on div "Personalized Names Personalized Numbers Text Tool Add Font Font Hussar Szturm G…" at bounding box center [111, 186] width 145 height 308
click at [101, 209] on div "Styles" at bounding box center [111, 204] width 117 height 10
click at [86, 228] on img at bounding box center [78, 223] width 31 height 10
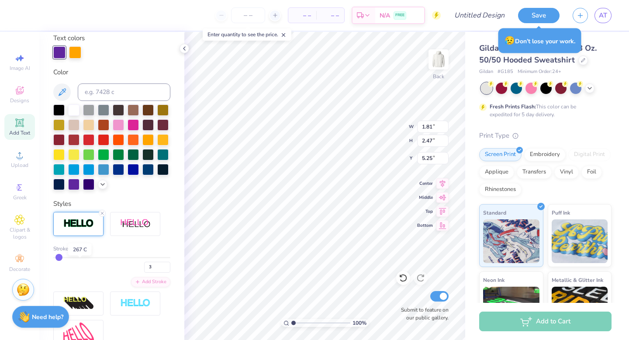
click at [78, 251] on div at bounding box center [79, 248] width 5 height 5
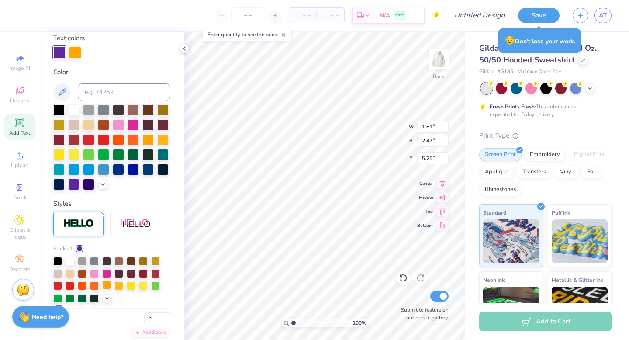
click at [108, 289] on div at bounding box center [106, 284] width 9 height 9
click at [127, 209] on div "Styles" at bounding box center [111, 204] width 117 height 10
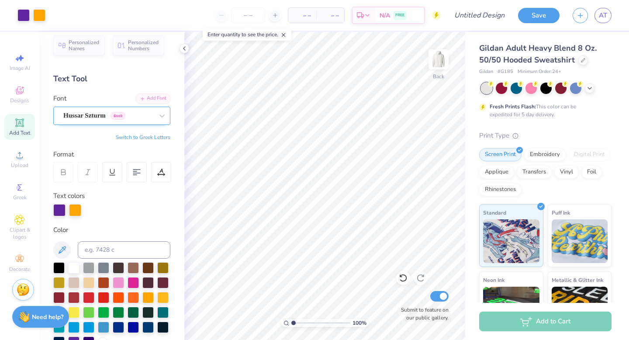
scroll to position [5, 0]
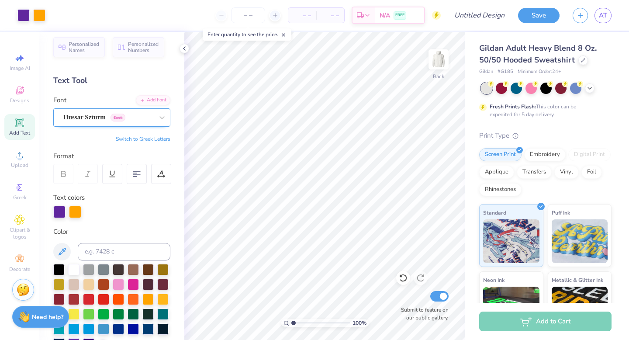
click at [110, 114] on div "Hussar Szturm Greek" at bounding box center [108, 117] width 92 height 14
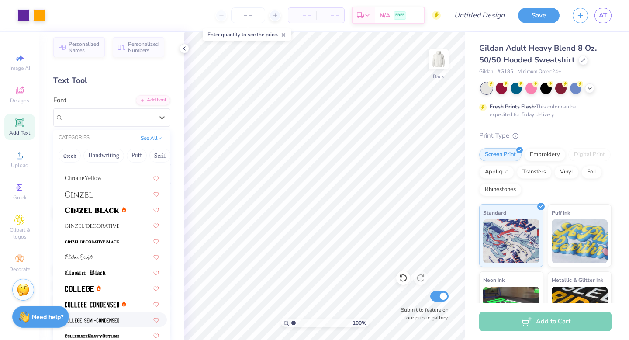
scroll to position [1029, 0]
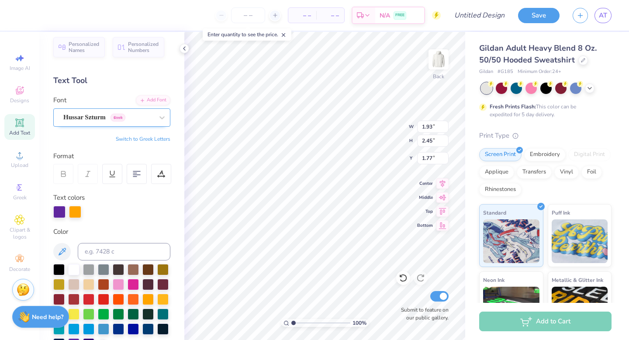
click at [97, 120] on div "Hussar Szturm Greek" at bounding box center [108, 117] width 92 height 14
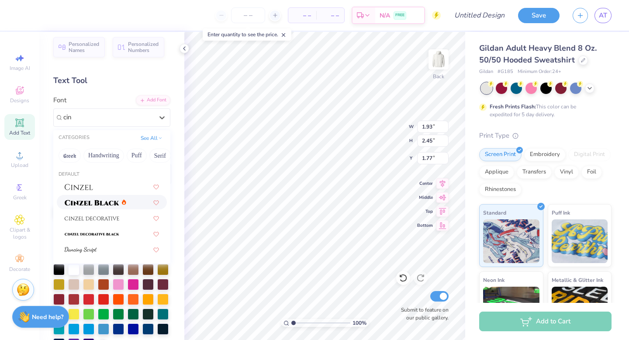
click at [86, 200] on img at bounding box center [92, 203] width 55 height 6
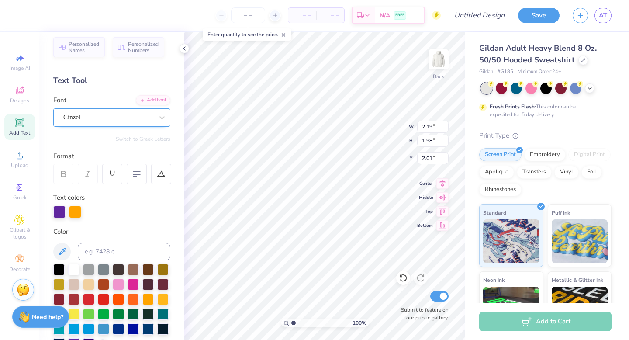
click at [120, 120] on div "Cinzel" at bounding box center [108, 117] width 92 height 14
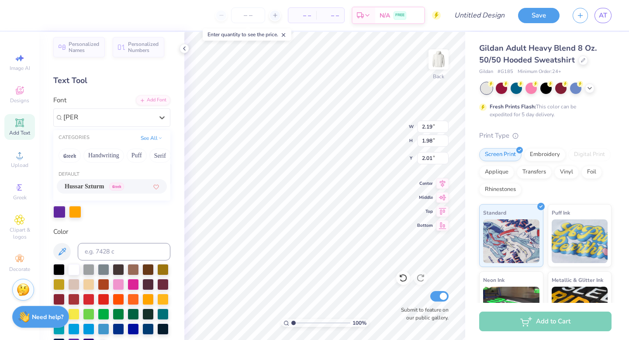
click at [104, 189] on span "Hussar Szturm" at bounding box center [84, 186] width 39 height 9
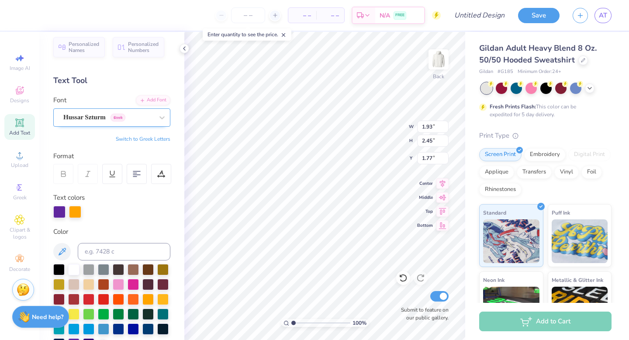
click at [107, 118] on div "Hussar Szturm Greek" at bounding box center [108, 117] width 92 height 14
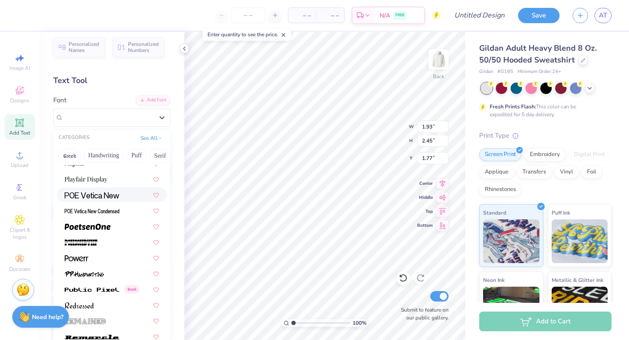
scroll to position [3721, 0]
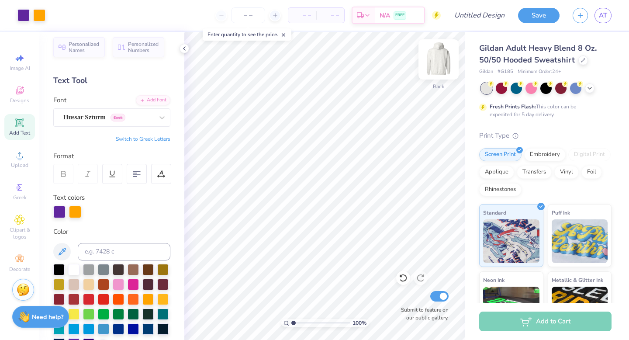
click at [438, 59] on img at bounding box center [438, 59] width 35 height 35
click at [22, 127] on icon at bounding box center [19, 122] width 8 height 8
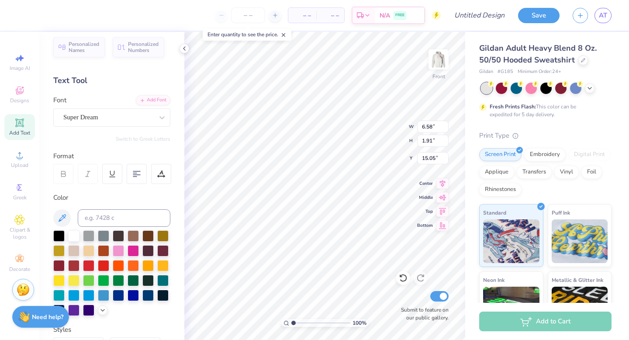
scroll to position [7, 2]
click at [110, 120] on div "Super Dream" at bounding box center [108, 117] width 92 height 14
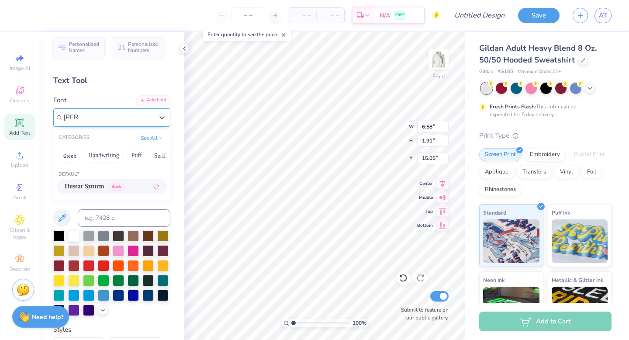
click at [85, 183] on span "Hussar Szturm" at bounding box center [84, 186] width 39 height 9
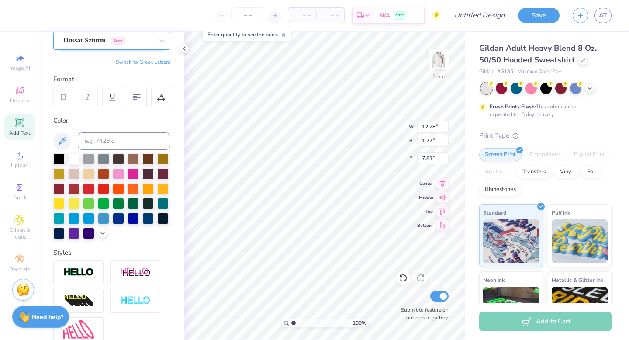
scroll to position [83, 0]
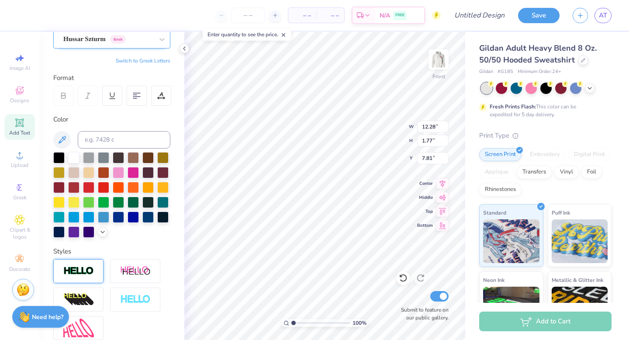
click at [86, 279] on div at bounding box center [78, 271] width 50 height 24
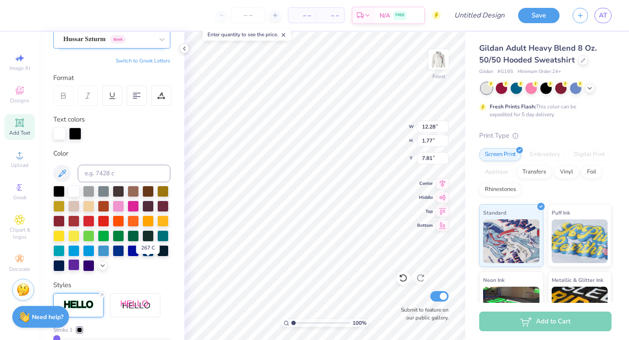
click at [79, 266] on div at bounding box center [73, 264] width 11 height 11
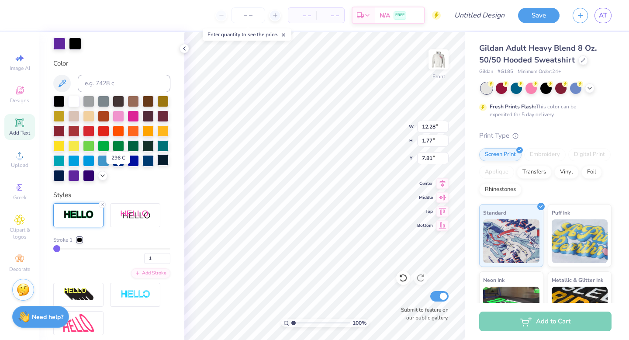
scroll to position [183, 0]
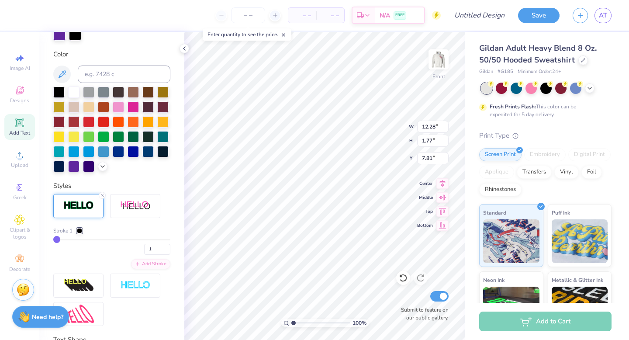
click at [80, 233] on div at bounding box center [79, 230] width 5 height 5
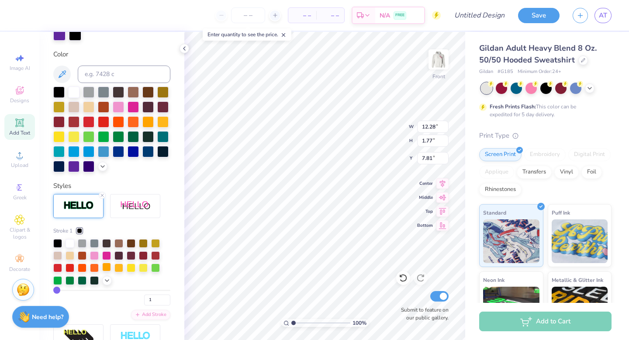
click at [107, 271] on div at bounding box center [106, 266] width 9 height 9
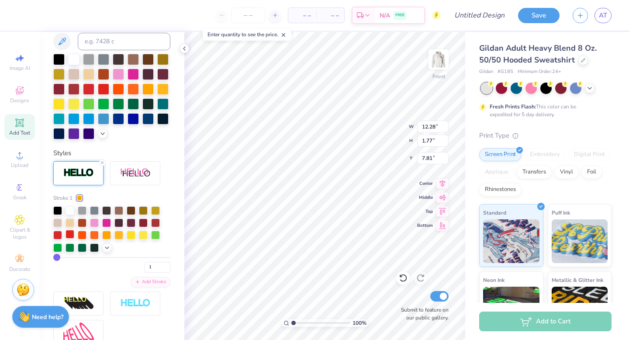
scroll to position [216, 0]
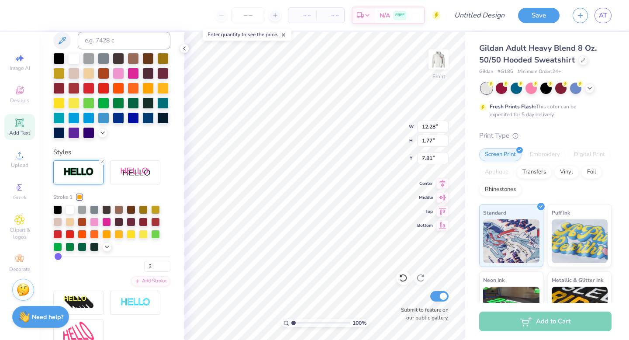
drag, startPoint x: 56, startPoint y: 272, endPoint x: 63, endPoint y: 272, distance: 6.6
click at [76, 272] on div "3" at bounding box center [111, 264] width 117 height 16
click at [441, 62] on img at bounding box center [438, 59] width 35 height 35
click at [441, 66] on img at bounding box center [438, 59] width 35 height 35
click at [441, 60] on img at bounding box center [438, 59] width 35 height 35
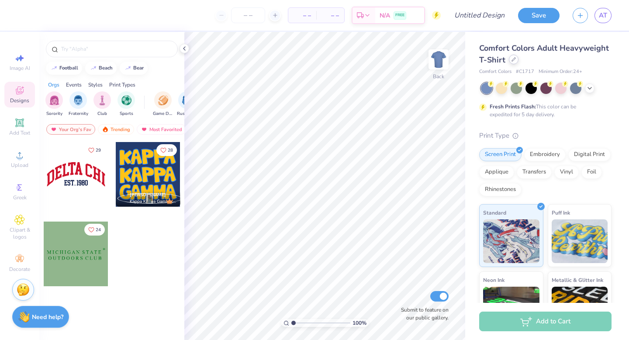
click at [516, 59] on icon at bounding box center [513, 59] width 4 height 4
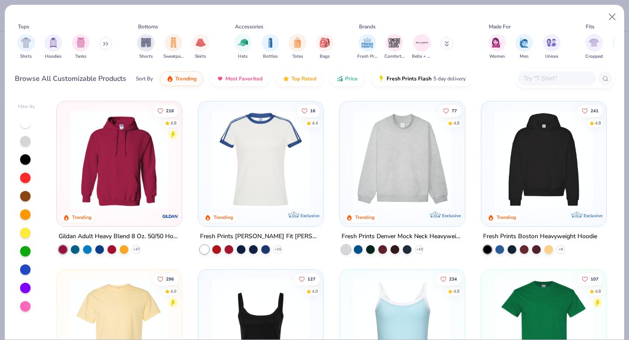
click at [124, 197] on img at bounding box center [119, 159] width 107 height 99
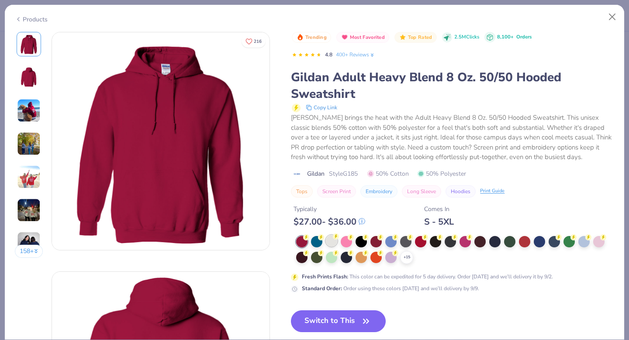
click at [331, 237] on div at bounding box center [331, 240] width 11 height 11
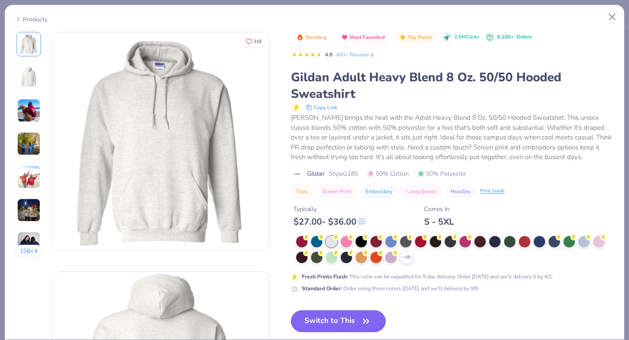
click at [336, 319] on button "Switch to This" at bounding box center [338, 321] width 95 height 22
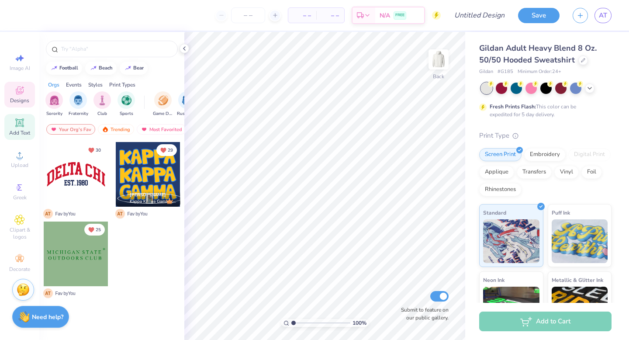
click at [20, 125] on icon at bounding box center [19, 122] width 7 height 7
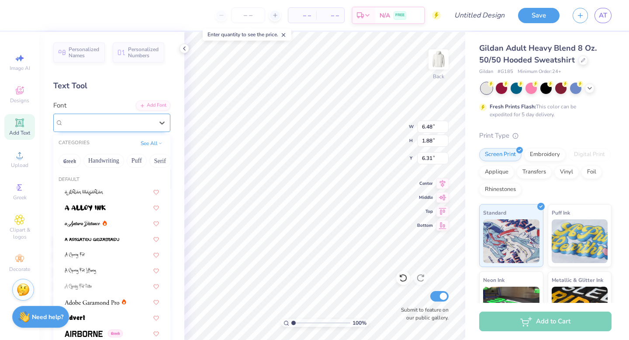
click at [129, 125] on div "Super Dream" at bounding box center [108, 123] width 92 height 14
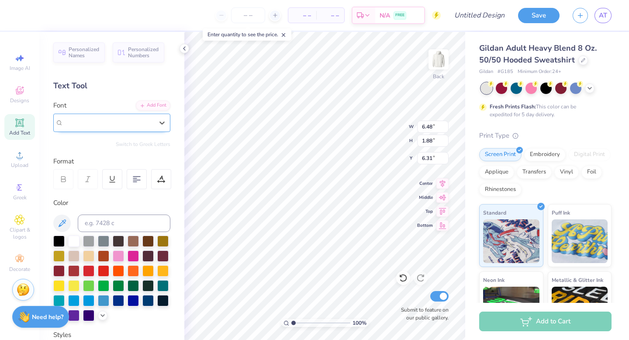
click at [119, 125] on div "Super Dream" at bounding box center [108, 122] width 90 height 10
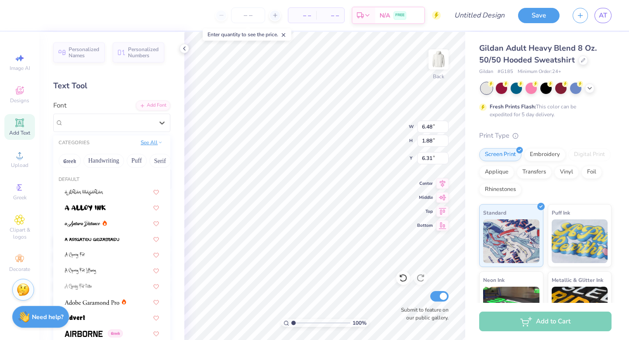
click at [141, 142] on button "See All" at bounding box center [151, 142] width 27 height 9
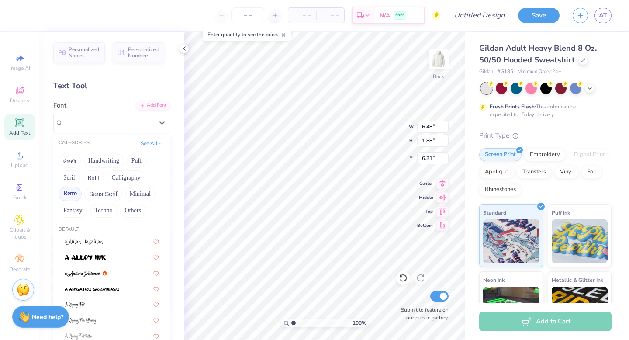
click at [70, 191] on button "Retro" at bounding box center [70, 194] width 23 height 14
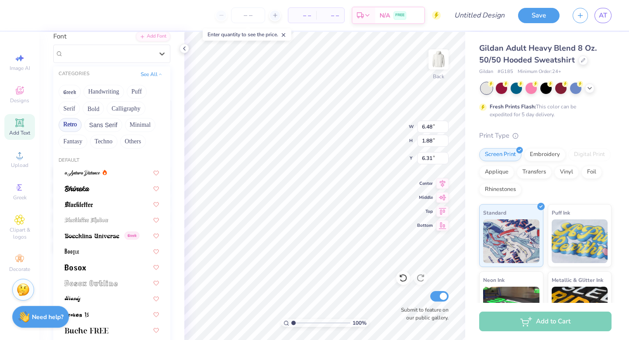
scroll to position [70, 0]
click at [65, 121] on button "Retro" at bounding box center [70, 124] width 23 height 14
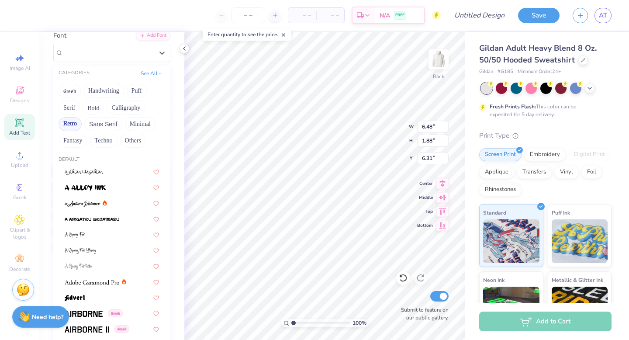
click at [76, 124] on button "Retro" at bounding box center [70, 124] width 23 height 14
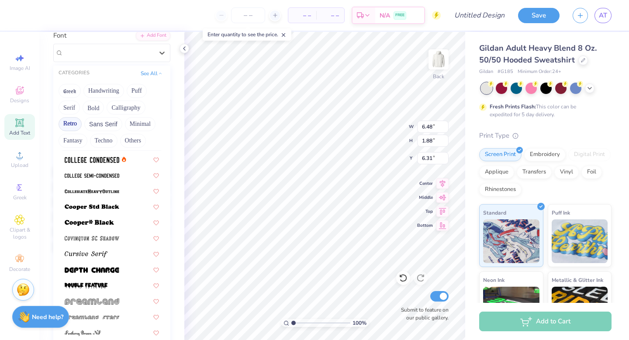
scroll to position [375, 0]
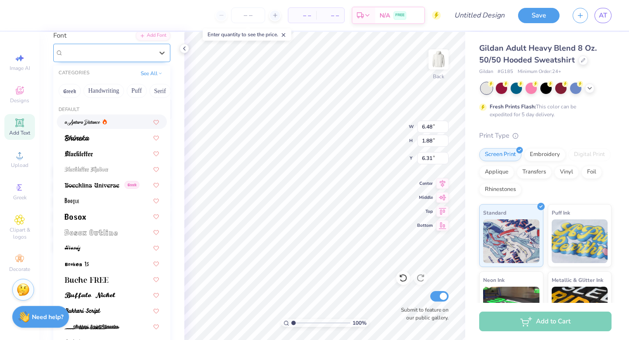
click at [97, 56] on span "Super Dream" at bounding box center [80, 53] width 35 height 10
click at [150, 71] on button "See All" at bounding box center [151, 72] width 27 height 9
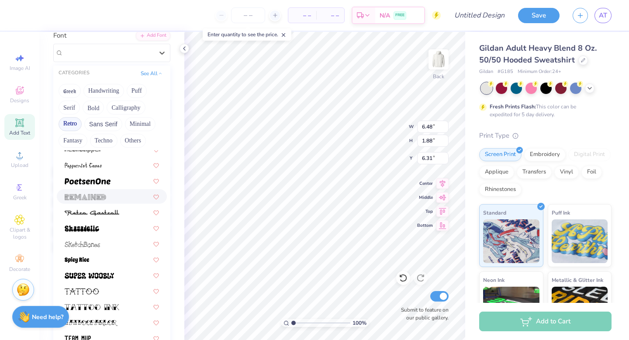
scroll to position [1110, 0]
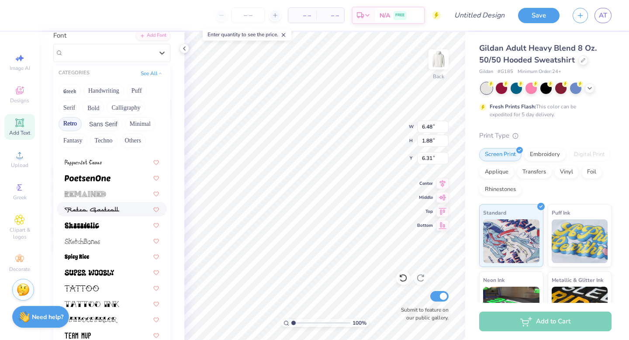
click at [98, 211] on img at bounding box center [92, 210] width 55 height 6
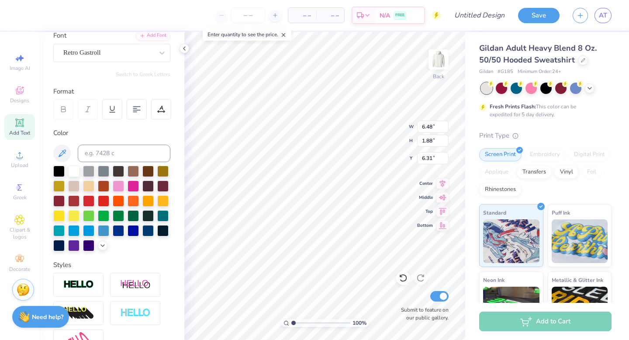
type input "13.86"
type input "2.68"
type input "5.91"
type textarea "Delta"
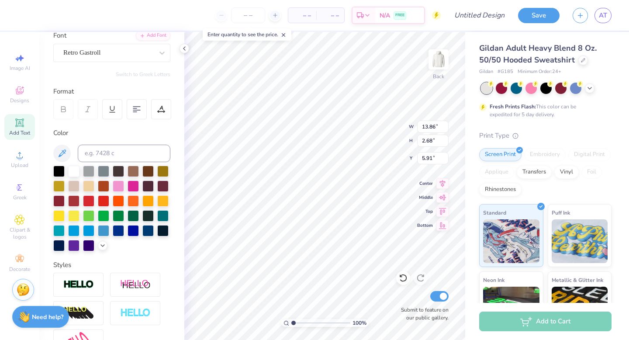
scroll to position [7, 1]
click at [372, 132] on div "100 % Back W 13.86 13.86 " H 2.68 2.68 " Y 5.91 5.91 " Center Middle Top Bottom…" at bounding box center [324, 186] width 281 height 308
click at [111, 57] on div at bounding box center [108, 53] width 90 height 12
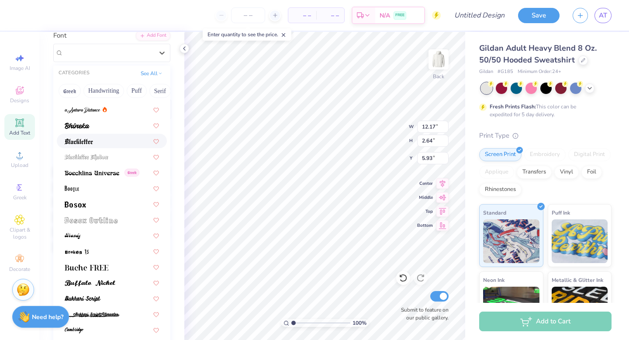
scroll to position [13, 0]
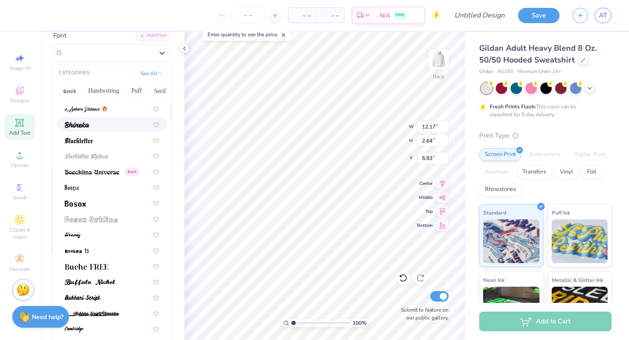
click at [100, 131] on div at bounding box center [112, 124] width 110 height 14
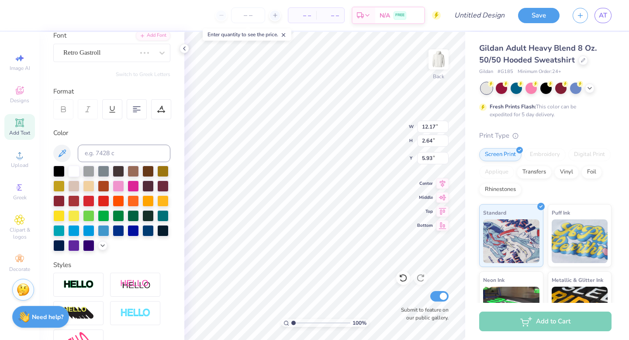
type input "4.99"
type input "1.75"
type input "6.37"
click at [128, 221] on div at bounding box center [133, 214] width 11 height 11
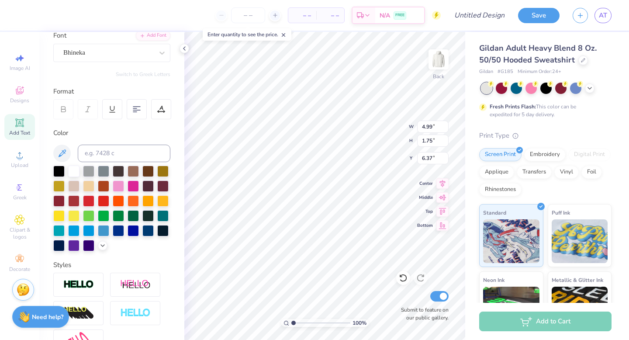
type input "3.76"
click at [22, 131] on span "Add Text" at bounding box center [19, 132] width 21 height 7
type input "6.48"
type input "1.88"
type input "6.31"
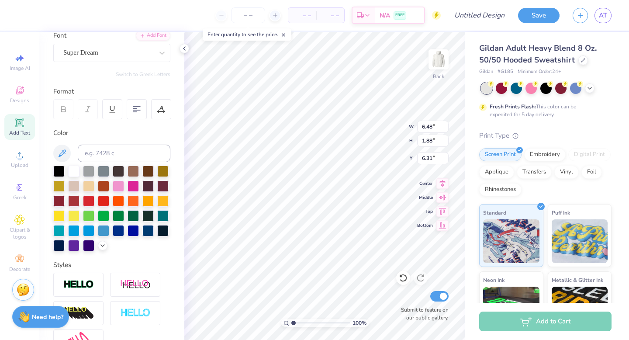
scroll to position [7, 1]
type textarea "Sigma"
click at [116, 46] on div "Super Dream" at bounding box center [108, 53] width 92 height 14
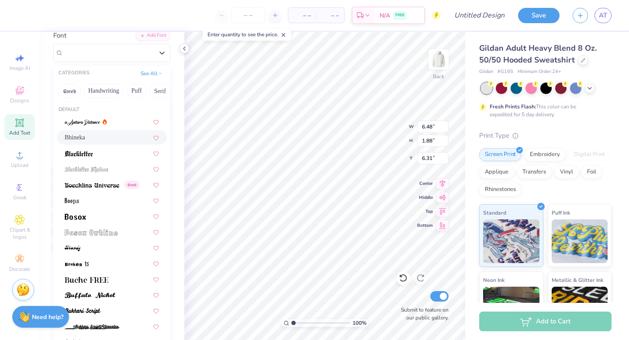
click at [113, 140] on div "Bhineka" at bounding box center [112, 137] width 94 height 9
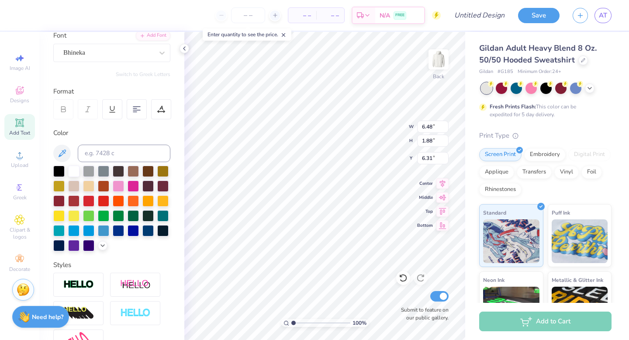
type input "4.99"
type input "1.75"
type input "3.76"
type input "6.07"
type input "2.45"
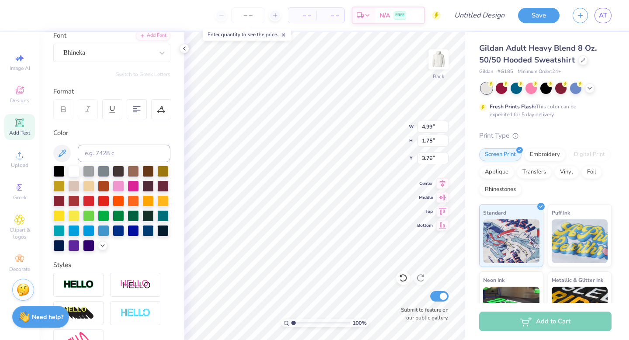
type input "6.03"
click at [128, 221] on div at bounding box center [133, 214] width 11 height 11
type input "4.61"
type input "1.86"
type input "5.39"
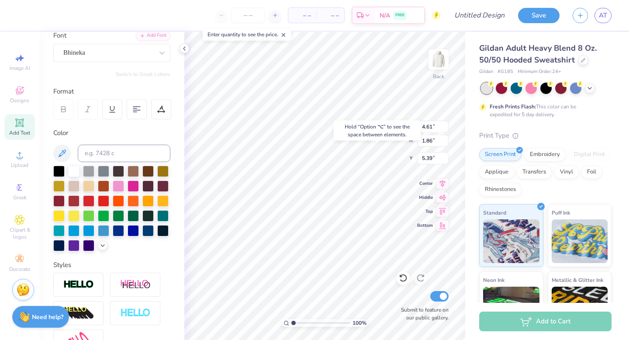
type input "4.99"
type input "1.75"
type input "3.76"
type input "4.30"
type input "1.51"
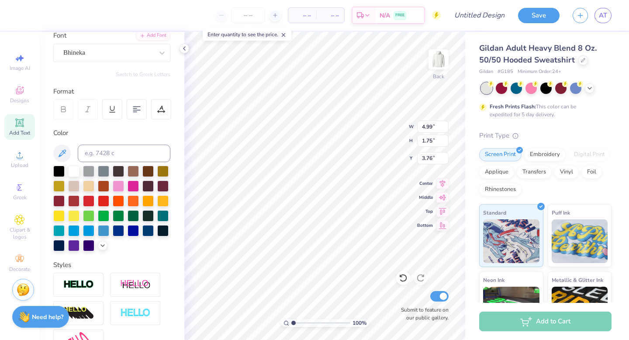
type input "4.00"
click at [17, 121] on icon at bounding box center [19, 122] width 7 height 7
type input "6.48"
type input "1.88"
type input "6.31"
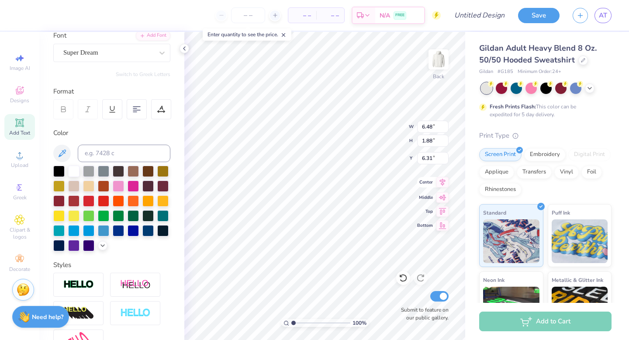
scroll to position [7, 1]
type textarea "Pi"
click at [93, 59] on div "Super Dream" at bounding box center [108, 53] width 92 height 14
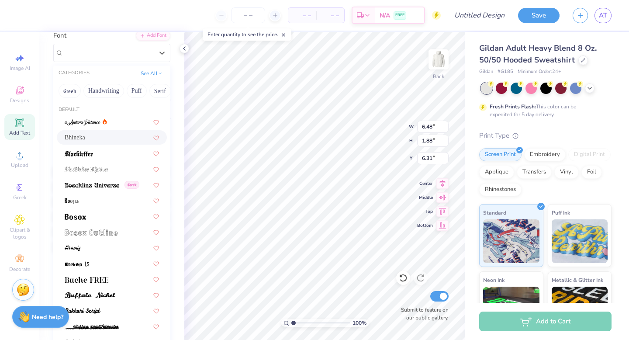
click at [87, 136] on div "Bhineka" at bounding box center [112, 137] width 94 height 9
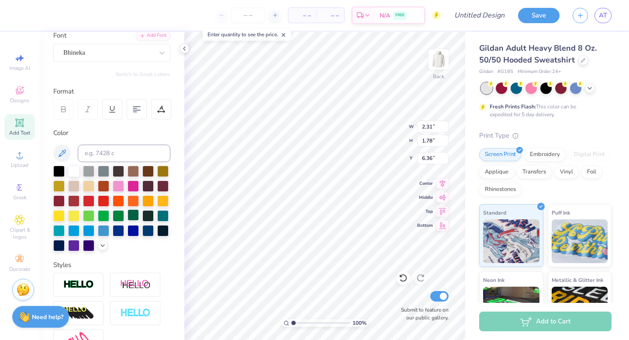
click at [128, 221] on div at bounding box center [133, 214] width 11 height 11
type input "1.89"
type input "1.46"
type input "7.25"
type input "4.30"
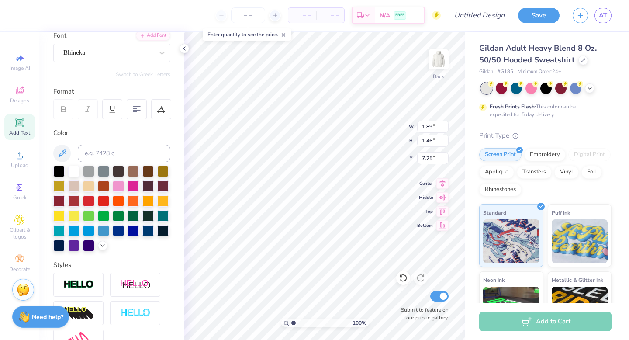
type input "1.51"
type input "4.00"
type input "3.33"
type input "1.17"
type input "4.61"
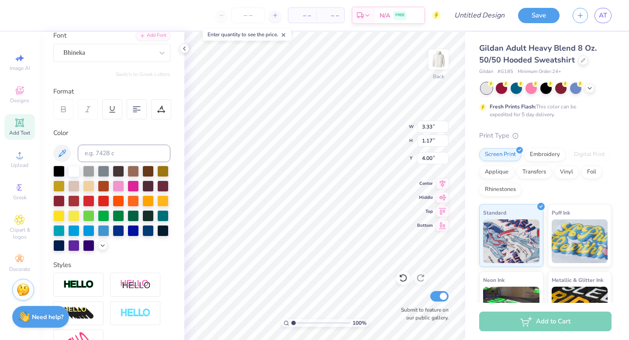
type input "1.86"
type input "5.39"
type input "3.63"
type input "1.47"
type input "3.33"
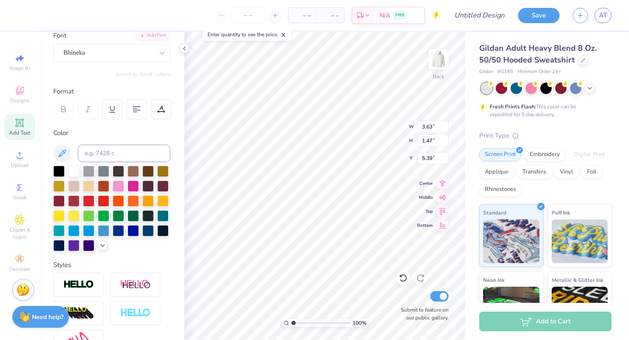
type input "1.17"
type input "4.00"
type input "1.89"
type input "1.46"
type input "7.25"
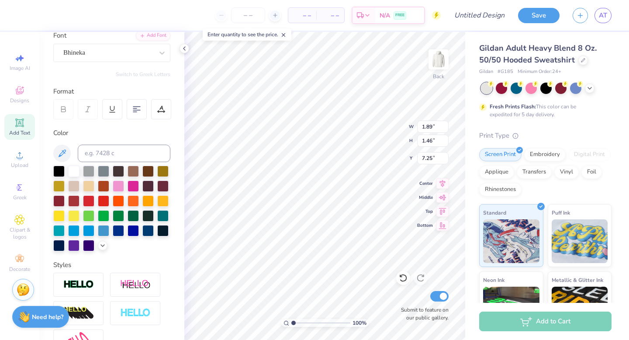
type input "1.45"
type input "1.12"
type input "3.33"
type input "1.17"
type input "3.00"
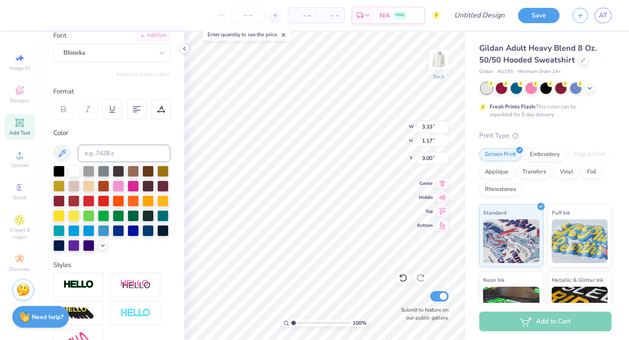
type input "3.63"
type input "1.47"
type input "4.17"
type input "5.64"
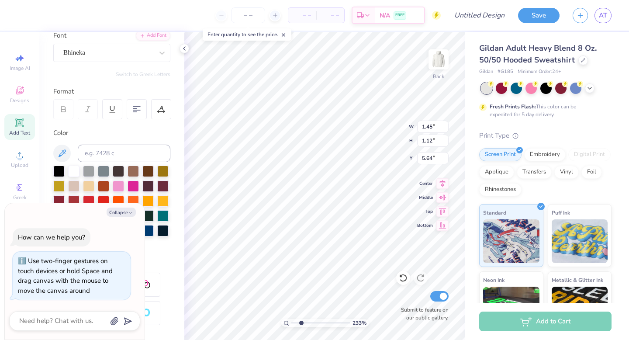
drag, startPoint x: 294, startPoint y: 321, endPoint x: 301, endPoint y: 321, distance: 7.0
type input "2.33"
click at [301, 321] on input "range" at bounding box center [320, 323] width 59 height 8
type textarea "x"
type input "5.53"
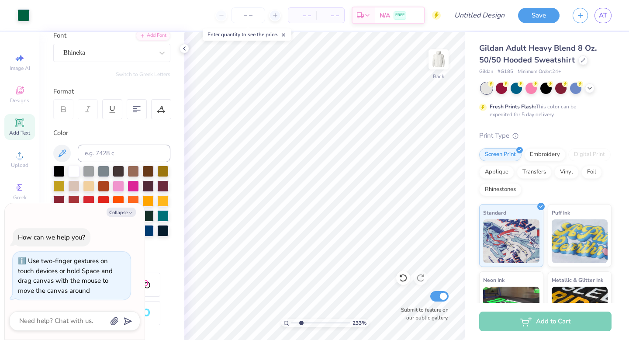
click at [24, 122] on icon at bounding box center [19, 122] width 10 height 10
type textarea "x"
type textarea "C"
type textarea "x"
type textarea "Ci"
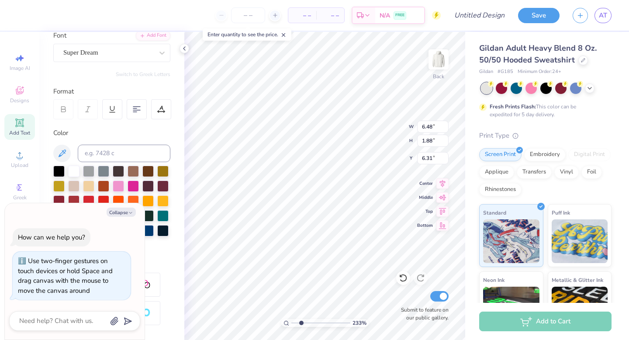
type textarea "x"
type textarea "Cin"
type textarea "x"
type textarea "Cinc"
type textarea "x"
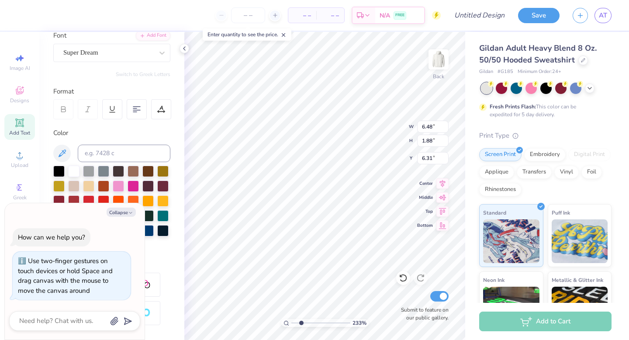
type textarea "Cinci"
type textarea "x"
type textarea "Cincin"
type textarea "x"
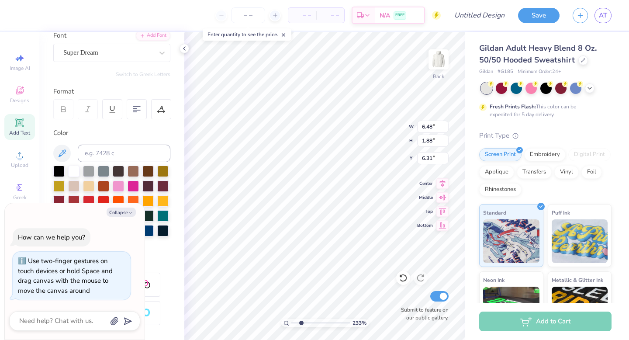
type textarea "Cincinn"
type textarea "x"
type textarea "Cincinna"
type textarea "x"
type textarea "Cincinnat"
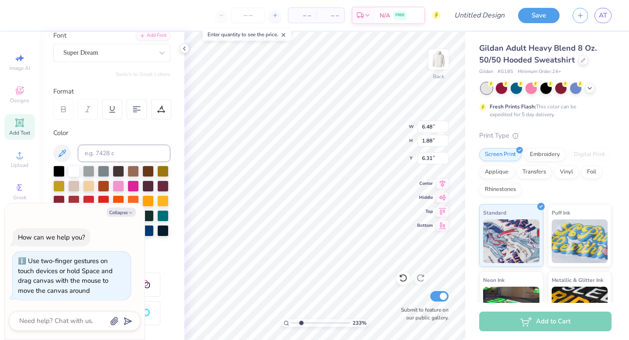
type textarea "x"
type textarea "Cincinnati,"
type textarea "x"
type textarea "Cincinnati,"
type textarea "x"
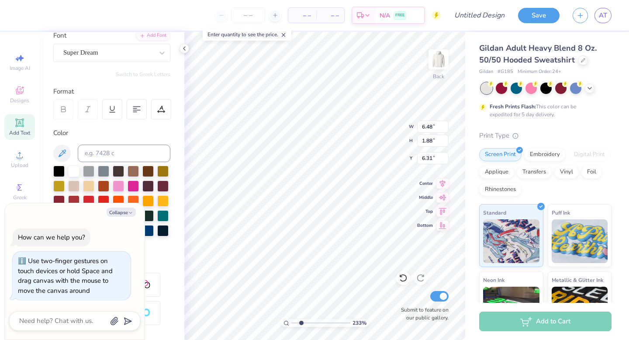
type textarea "Cincinnati, OH"
type textarea "x"
type textarea "Cincinnati, OH"
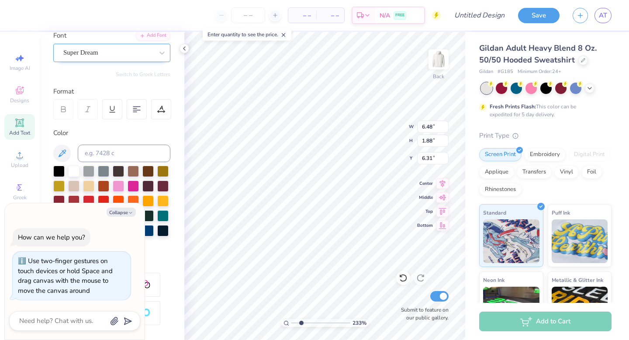
click at [116, 56] on div "Super Dream" at bounding box center [108, 53] width 92 height 14
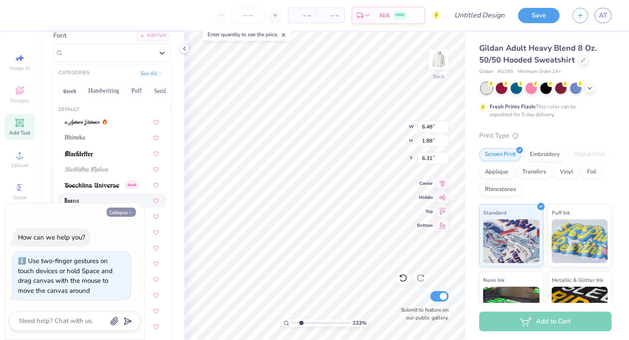
click at [128, 209] on button "Collapse" at bounding box center [121, 211] width 29 height 9
type textarea "x"
type input "15.47"
type input "1.98"
type input "6.26"
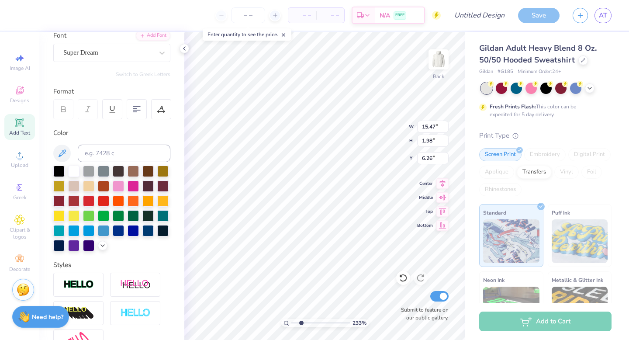
scroll to position [7, 2]
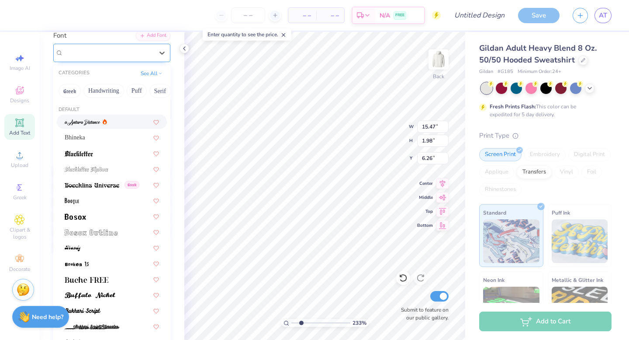
click at [128, 58] on div at bounding box center [108, 53] width 90 height 12
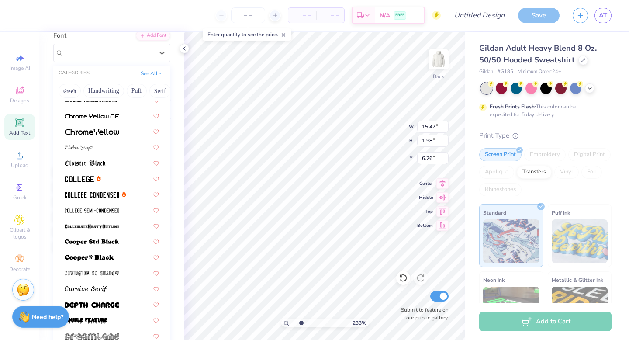
scroll to position [298, 0]
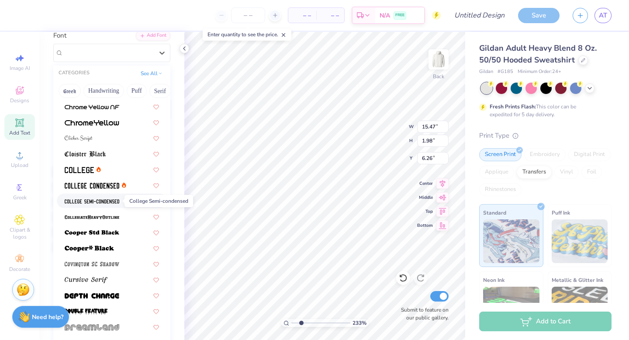
click at [111, 203] on img at bounding box center [92, 201] width 55 height 6
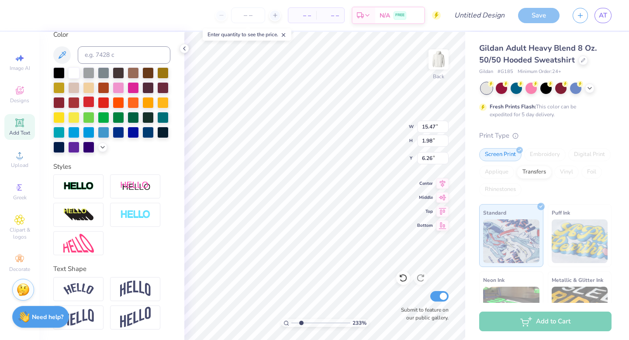
scroll to position [183, 0]
click at [129, 289] on img at bounding box center [135, 288] width 31 height 17
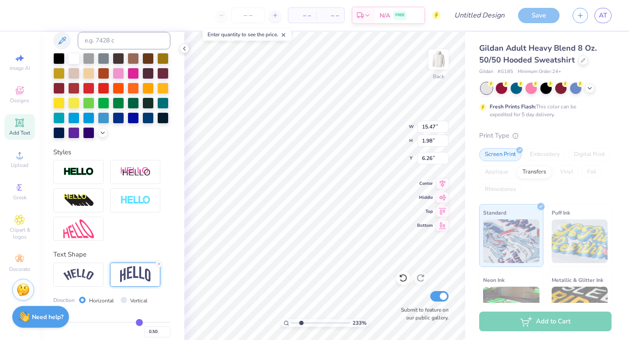
click at [183, 45] on icon at bounding box center [184, 48] width 7 height 7
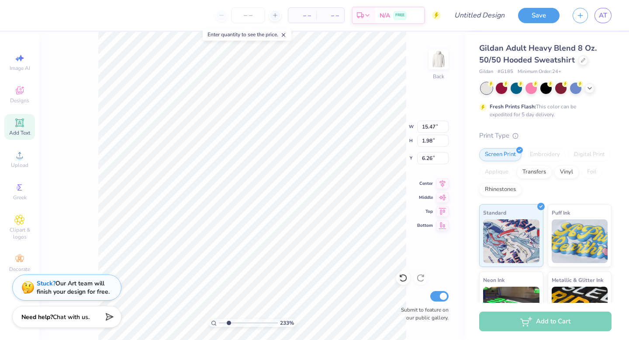
type input "12.55"
type input "4.23"
type input "5.14"
type input "8.72"
type input "2.94"
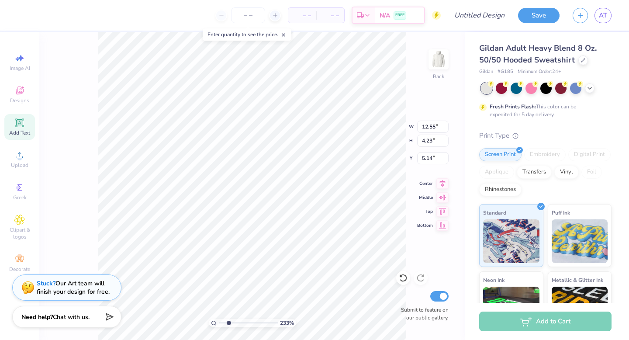
type input "6.43"
type input "2.91"
type input "8.73"
type input "1.55"
type input "0.96"
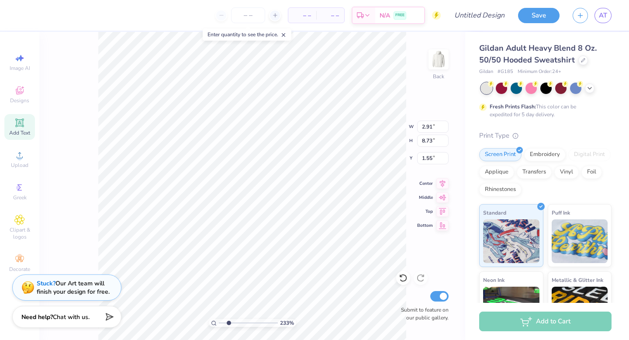
type input "2.89"
type input "2.64"
type input "2.89"
type input "0.97"
type input "3.60"
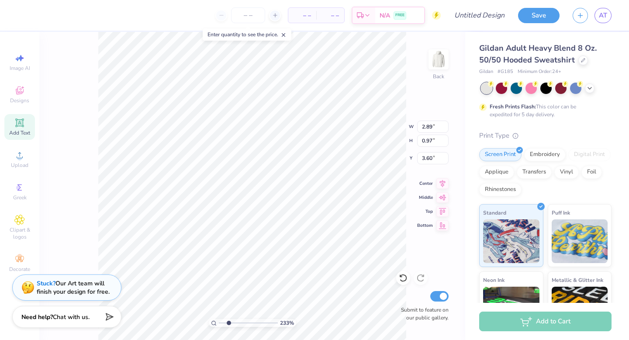
scroll to position [7, 2]
click at [31, 107] on div "Image AI Designs Add Text Upload Greek Clipart & logos Decorate" at bounding box center [19, 162] width 31 height 227
click at [13, 128] on div "Add Text" at bounding box center [19, 127] width 31 height 26
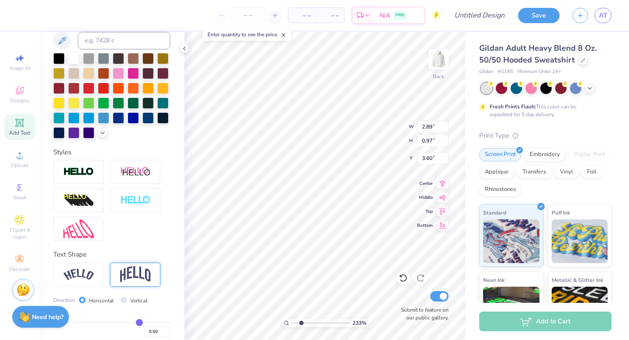
type input "6.48"
type input "1.88"
type input "6.31"
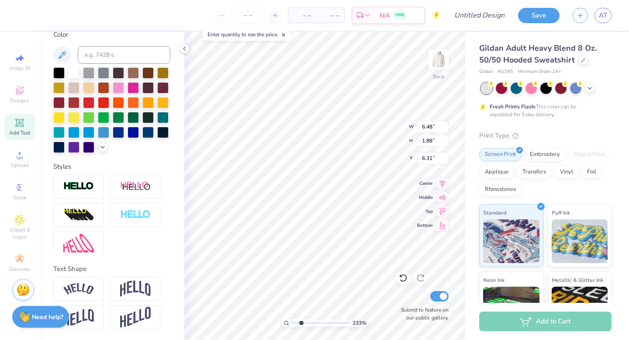
scroll to position [7, 1]
type textarea "XT"
click at [77, 291] on img at bounding box center [78, 289] width 31 height 12
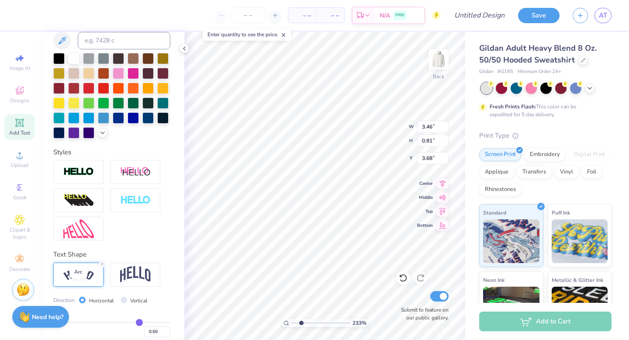
type input "3.46"
type input "0.81"
type input "6.44"
type input "0.83"
type input "3.46"
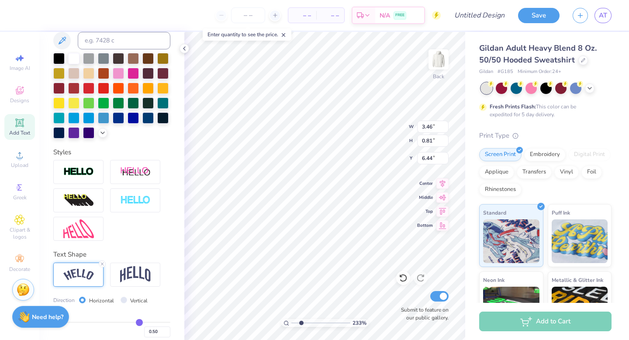
type input "5.12"
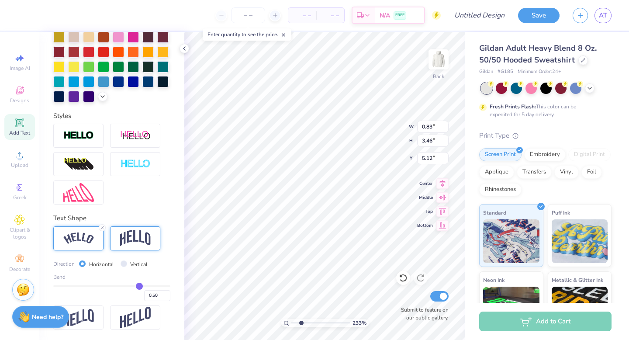
scroll to position [234, 0]
click at [138, 239] on img at bounding box center [135, 238] width 31 height 17
type input "0.97"
type input "2.89"
type input "5.41"
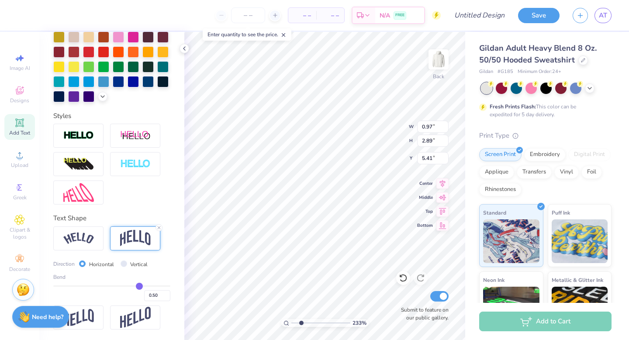
type input "0.49"
type input "0.47"
type input "0.45"
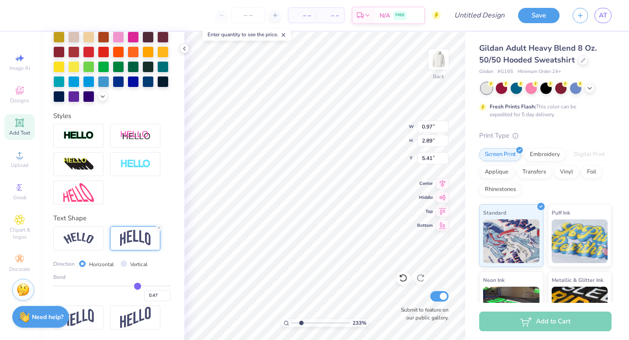
type input "0.45"
type input "0.42"
type input "0.4"
type input "0.40"
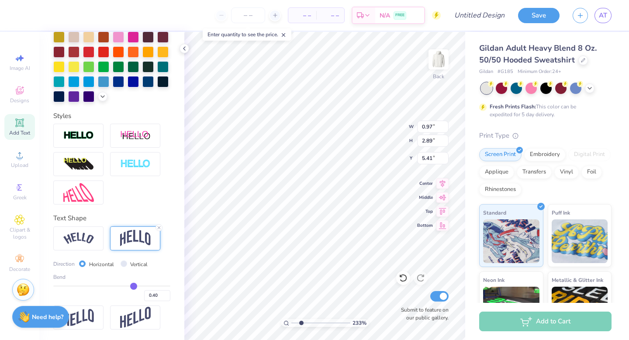
type input "0.38"
type input "0.37"
type input "0.35"
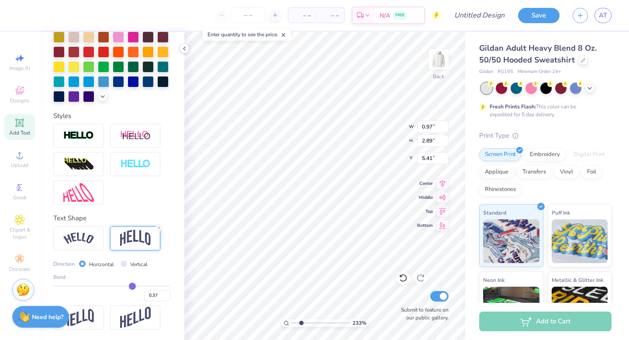
type input "0.35"
type input "0.34"
type input "0.33"
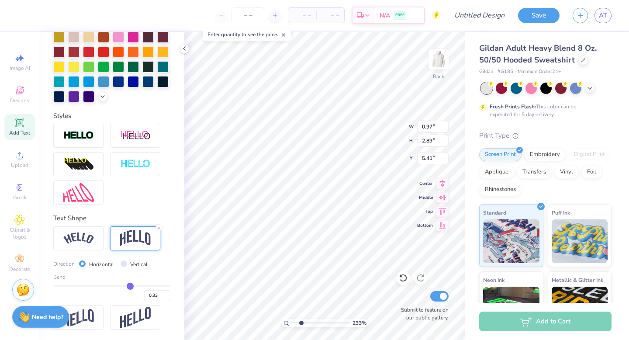
type input "0.32"
type input "0.31"
type input "0.29"
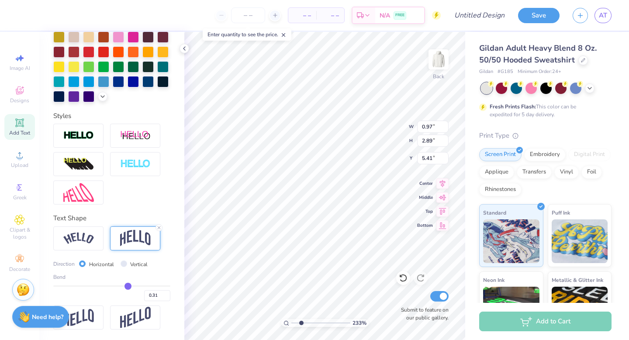
type input "0.29"
type input "0.28"
type input "0.27"
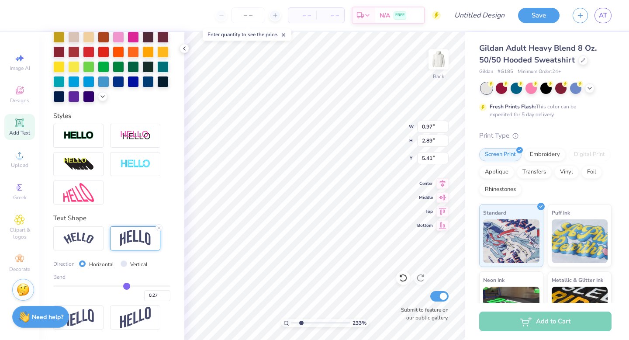
type input "0.25"
type input "0.24"
type input "0.22"
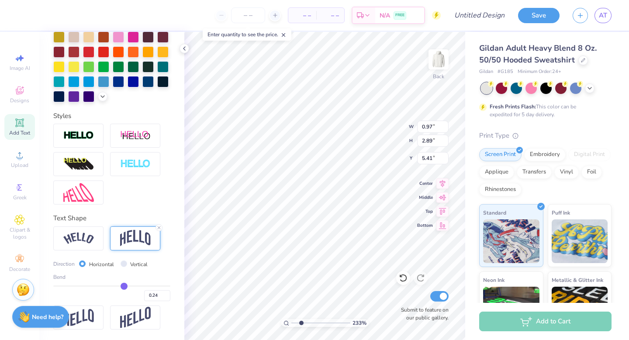
type input "0.22"
type input "0.2"
type input "0.20"
type input "0.18"
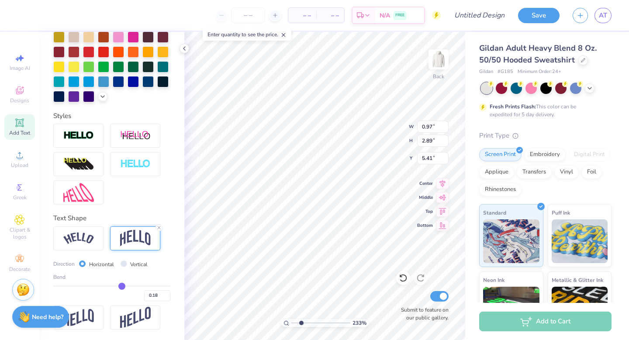
type input "0.16"
type input "0.15"
type input "0.13"
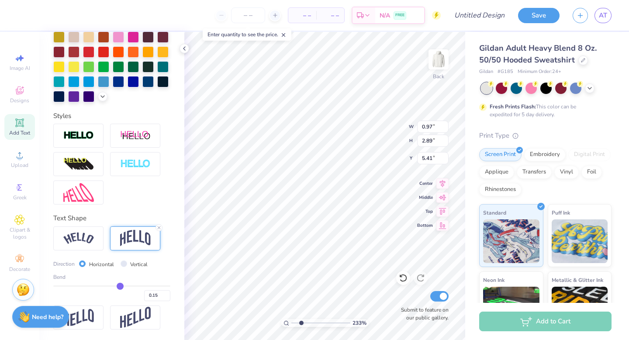
type input "0.13"
type input "0.11"
type input "0.1"
type input "0.10"
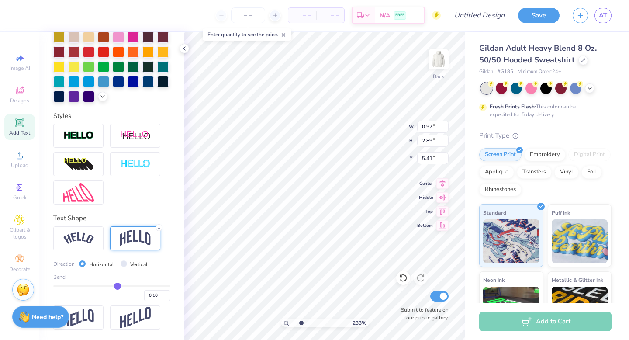
type input "0.09"
type input "0.07"
type input "0.06"
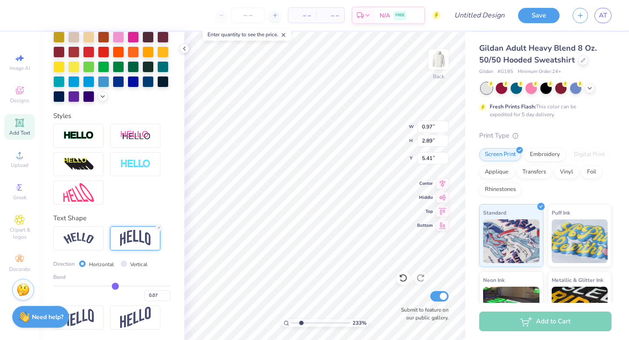
type input "0.06"
type input "0.05"
type input "0.04"
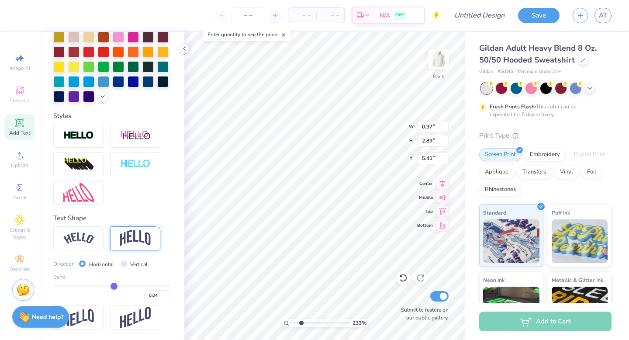
type input "0.03"
type input "0.02"
type input "0.01"
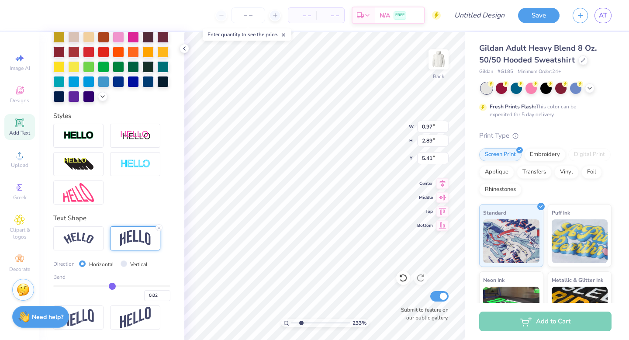
type input "0.01"
type input "0"
type input "0.00"
type input "0.01"
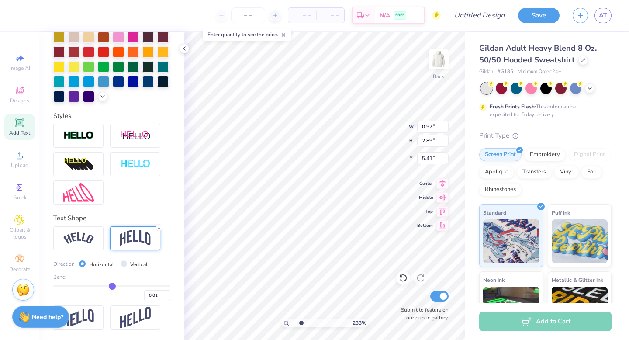
type input "0.01"
drag, startPoint x: 134, startPoint y: 285, endPoint x: 110, endPoint y: 285, distance: 24.5
click at [109, 285] on input "range" at bounding box center [111, 285] width 117 height 1
type input "0.45"
type input "5.40"
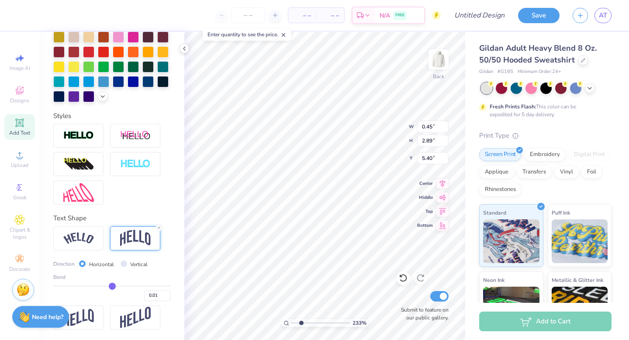
type input "0.02"
type input "0.03"
type input "0.04"
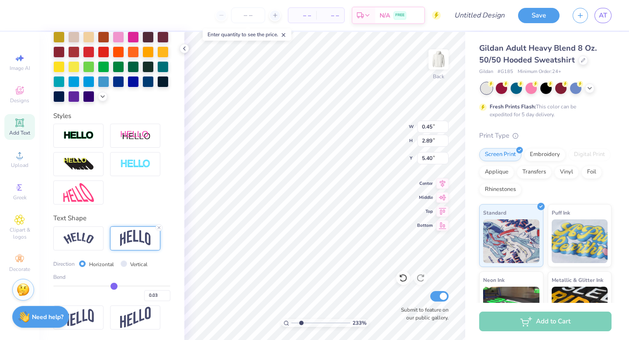
type input "0.04"
type input "0.05"
drag, startPoint x: 110, startPoint y: 285, endPoint x: 115, endPoint y: 285, distance: 5.2
click at [115, 285] on input "range" at bounding box center [111, 285] width 117 height 1
drag, startPoint x: 115, startPoint y: 285, endPoint x: 123, endPoint y: 285, distance: 7.9
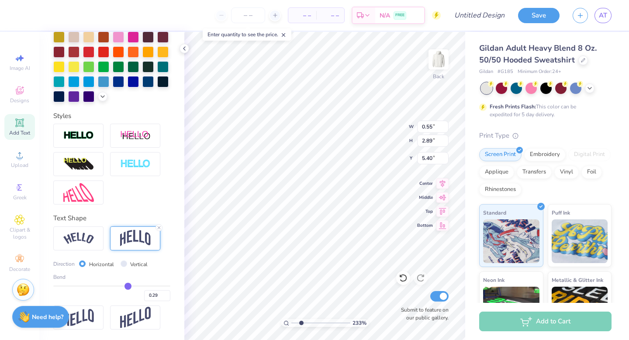
click at [123, 285] on input "range" at bounding box center [111, 285] width 117 height 1
drag, startPoint x: 123, startPoint y: 283, endPoint x: 118, endPoint y: 283, distance: 4.8
click at [118, 285] on input "range" at bounding box center [111, 285] width 117 height 1
drag, startPoint x: 118, startPoint y: 286, endPoint x: 123, endPoint y: 286, distance: 4.8
click at [124, 286] on input "range" at bounding box center [111, 285] width 117 height 1
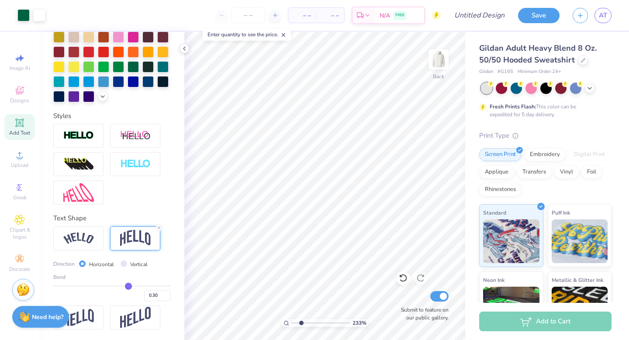
click at [23, 129] on div "Add Text" at bounding box center [19, 127] width 31 height 26
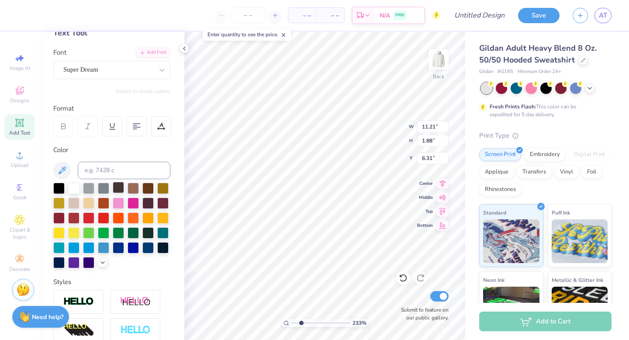
scroll to position [35, 0]
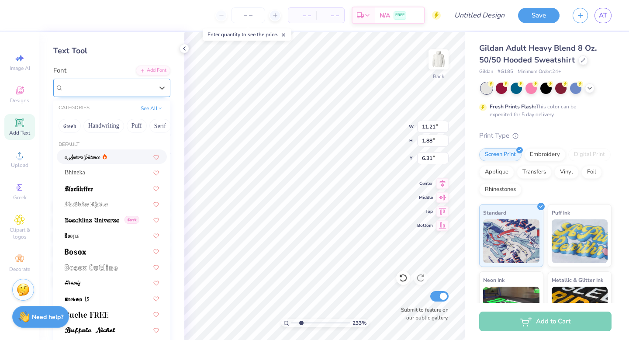
click at [108, 89] on div "Super Dream" at bounding box center [108, 88] width 92 height 14
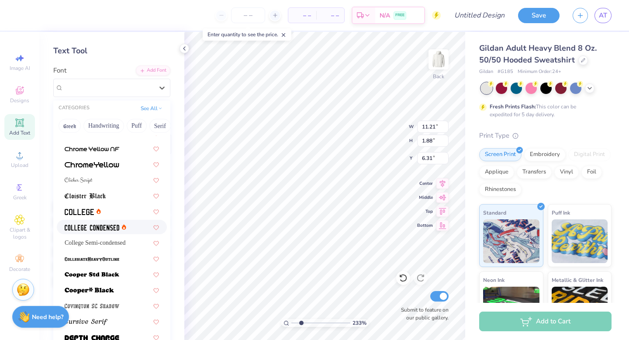
scroll to position [292, 0]
click at [103, 246] on span "College Semi-condensed" at bounding box center [95, 242] width 61 height 9
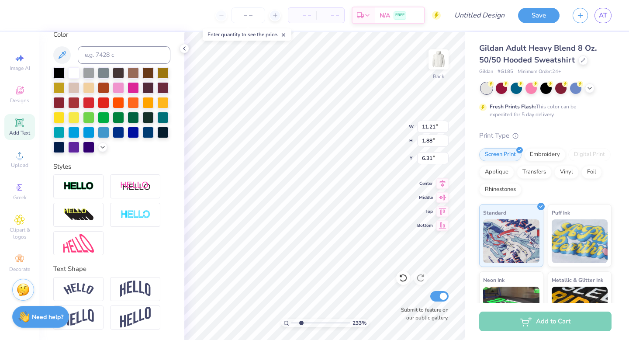
scroll to position [183, 0]
click at [134, 285] on img at bounding box center [135, 288] width 31 height 17
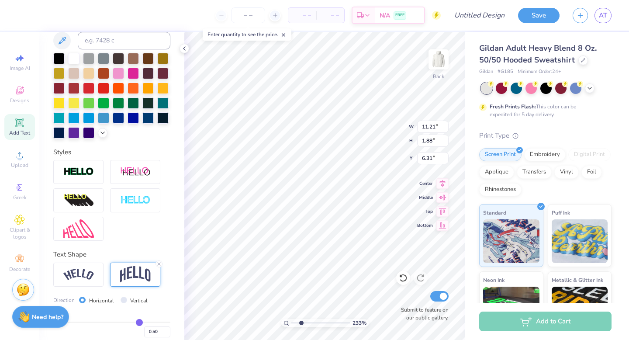
scroll to position [234, 0]
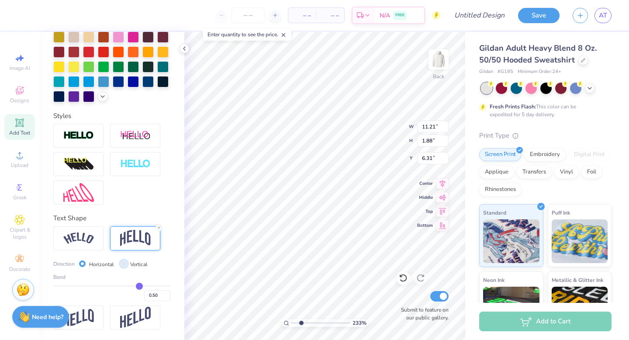
click at [121, 263] on input "Vertical" at bounding box center [124, 263] width 7 height 7
click at [84, 262] on input "Horizontal" at bounding box center [82, 263] width 7 height 7
click at [131, 286] on input "range" at bounding box center [111, 285] width 117 height 1
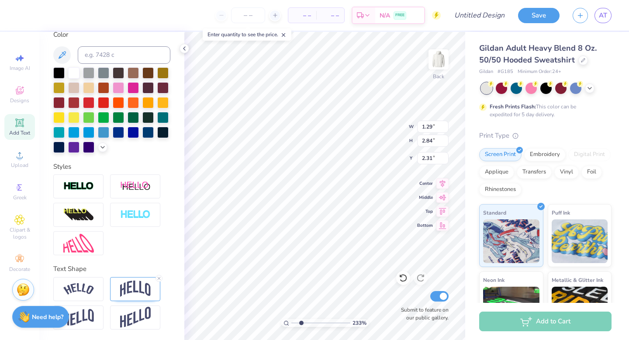
scroll to position [183, 0]
click at [139, 285] on img at bounding box center [135, 288] width 31 height 17
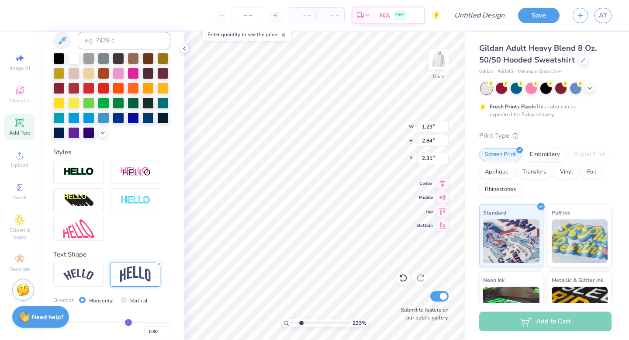
scroll to position [234, 0]
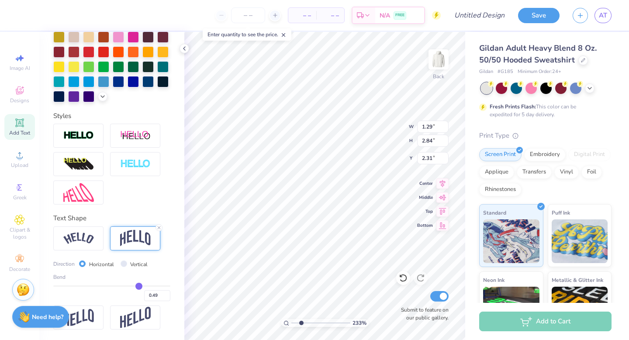
drag, startPoint x: 124, startPoint y: 286, endPoint x: 134, endPoint y: 286, distance: 9.6
click at [134, 286] on input "range" at bounding box center [111, 285] width 117 height 1
drag, startPoint x: 134, startPoint y: 286, endPoint x: 111, endPoint y: 286, distance: 22.3
click at [111, 286] on input "range" at bounding box center [111, 285] width 117 height 1
click at [113, 285] on input "range" at bounding box center [111, 285] width 117 height 1
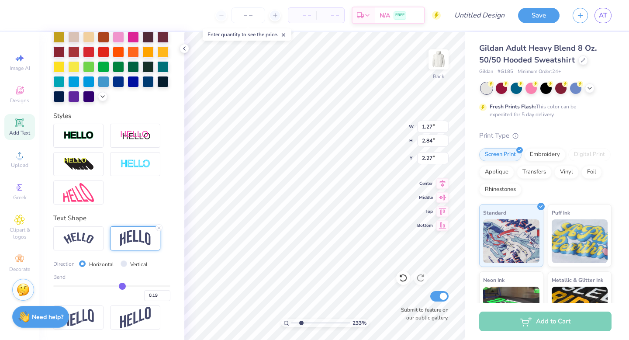
click at [118, 286] on input "range" at bounding box center [111, 285] width 117 height 1
click at [122, 286] on input "range" at bounding box center [111, 285] width 117 height 1
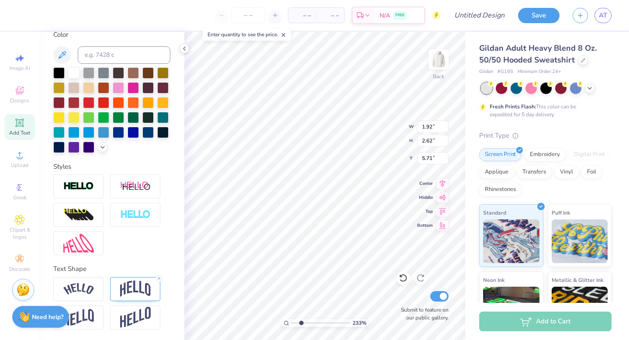
scroll to position [183, 0]
click at [135, 282] on img at bounding box center [135, 288] width 31 height 17
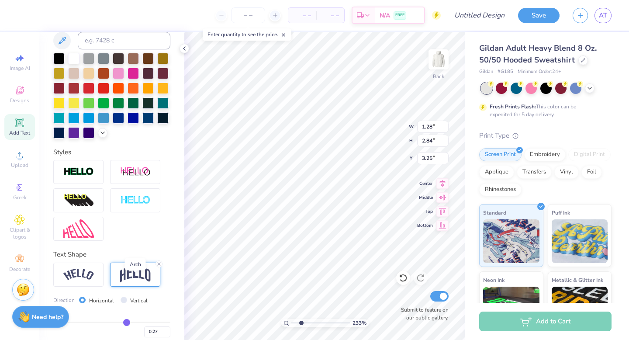
scroll to position [234, 0]
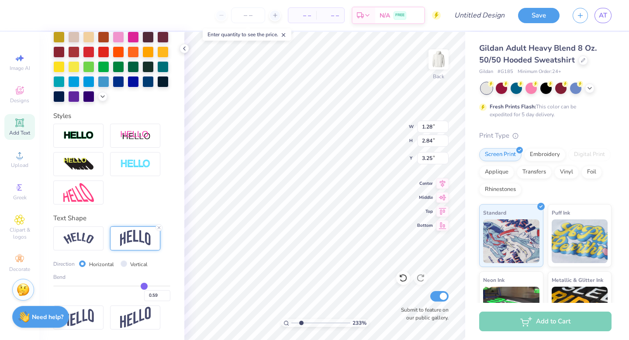
drag, startPoint x: 123, startPoint y: 284, endPoint x: 138, endPoint y: 285, distance: 15.8
click at [139, 285] on input "range" at bounding box center [111, 285] width 117 height 1
drag, startPoint x: 139, startPoint y: 284, endPoint x: 132, endPoint y: 284, distance: 6.6
click at [132, 285] on input "range" at bounding box center [111, 285] width 117 height 1
drag, startPoint x: 301, startPoint y: 322, endPoint x: 294, endPoint y: 321, distance: 7.0
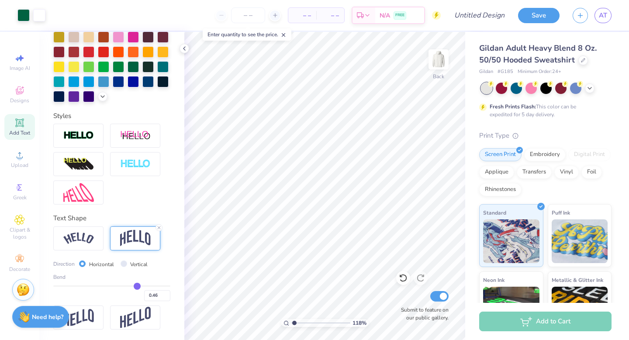
click at [294, 321] on input "range" at bounding box center [320, 323] width 59 height 8
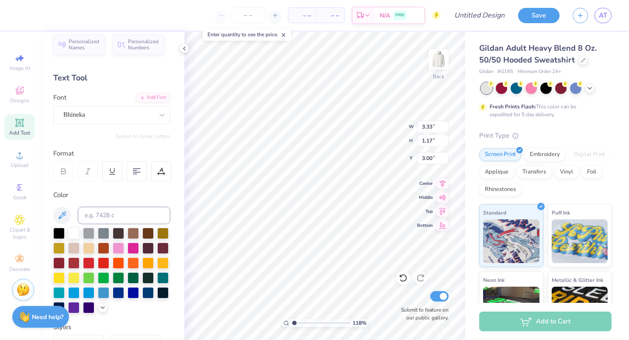
scroll to position [0, 0]
